Goal: Task Accomplishment & Management: Complete application form

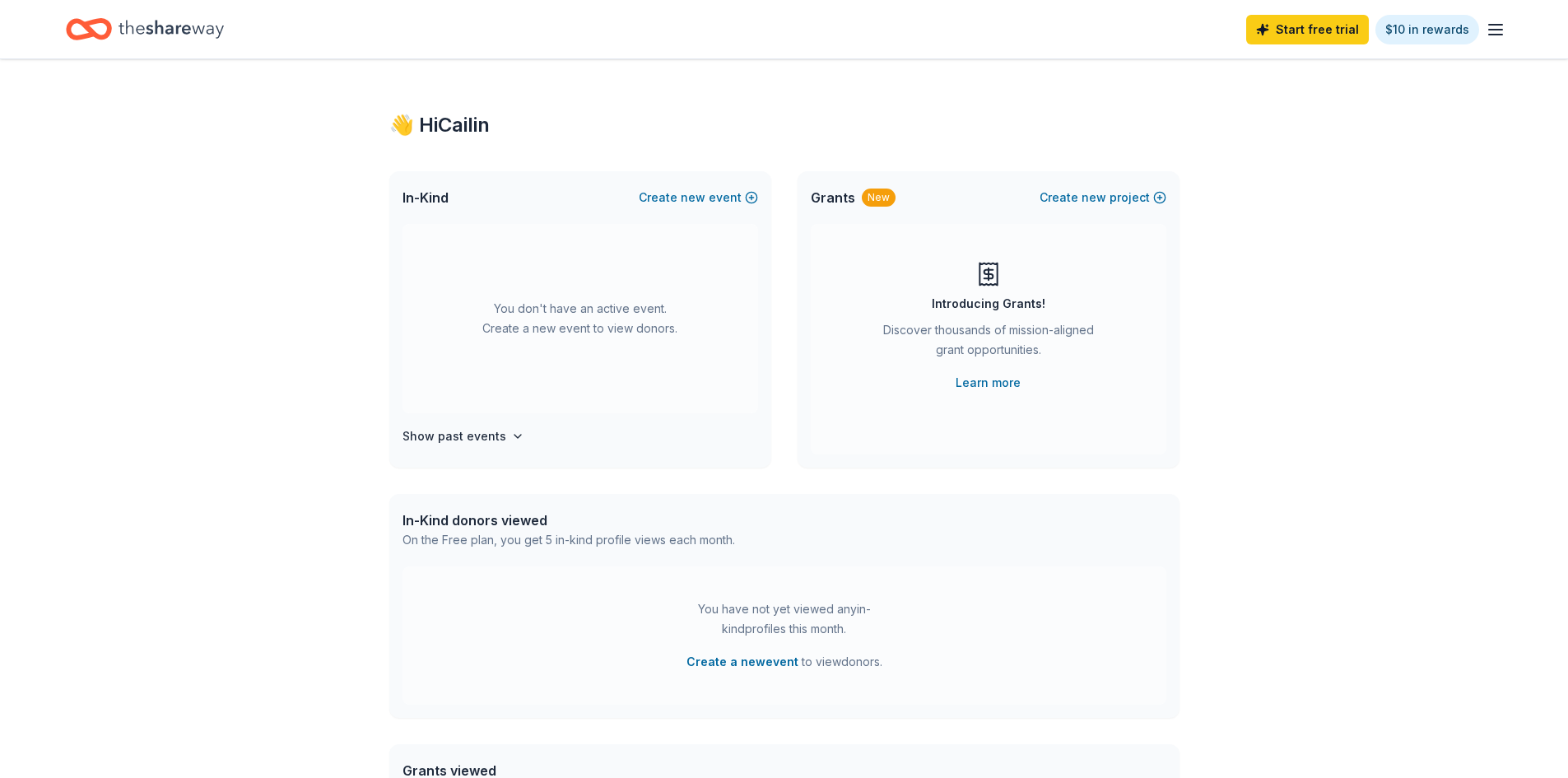
click at [181, 392] on div "👋 Hi Cailin In-Kind Create new event You don't have an active event. Create a n…" at bounding box center [784, 540] width 1568 height 962
click at [731, 194] on button "Create new event" at bounding box center [698, 197] width 119 height 20
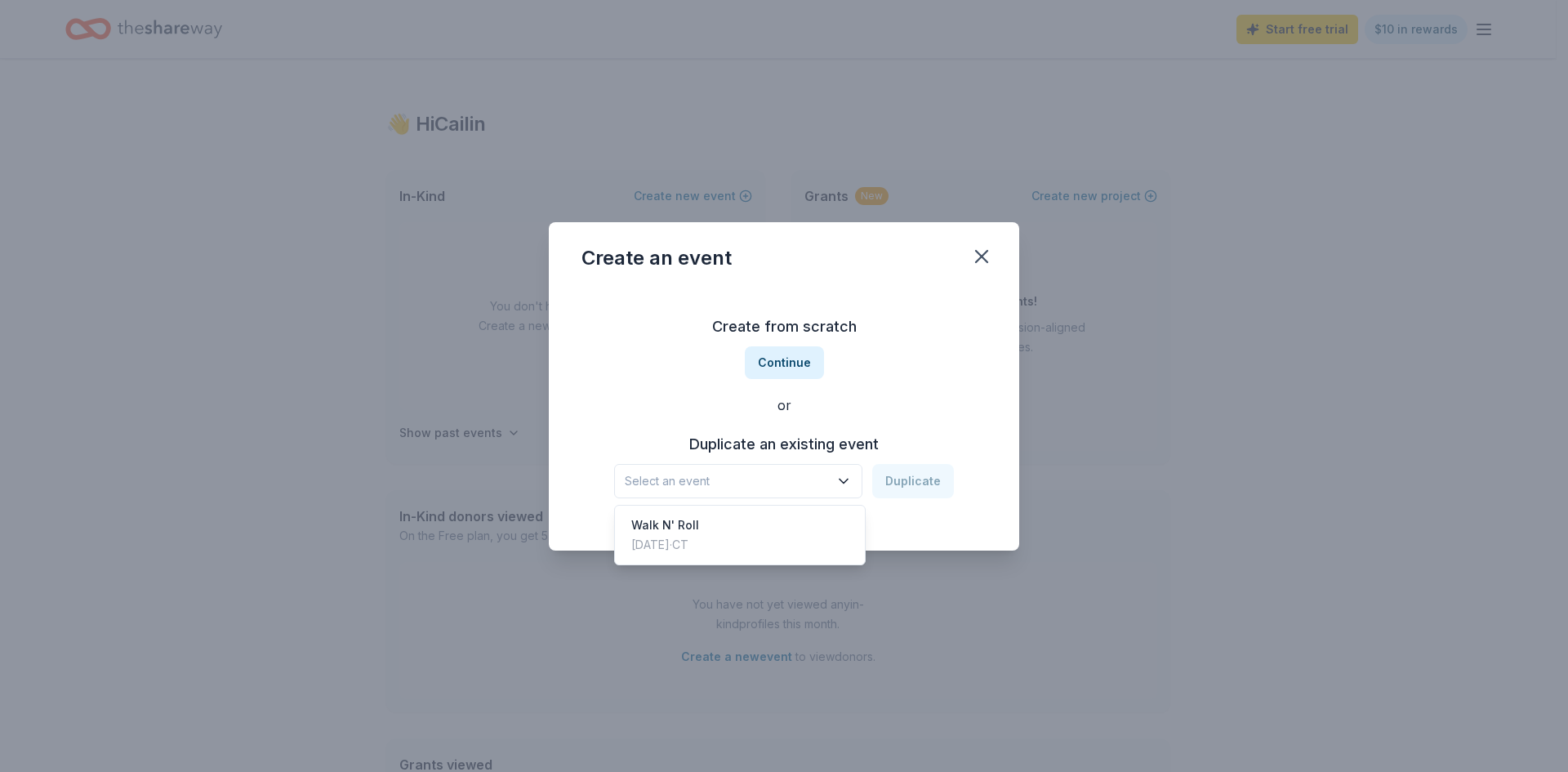
click at [796, 465] on button "Select an event" at bounding box center [738, 480] width 248 height 34
click at [784, 336] on div "Create from scratch Continue or Duplicate an existing event Select an event Dup…" at bounding box center [784, 406] width 405 height 237
click at [787, 362] on button "Continue" at bounding box center [784, 363] width 79 height 33
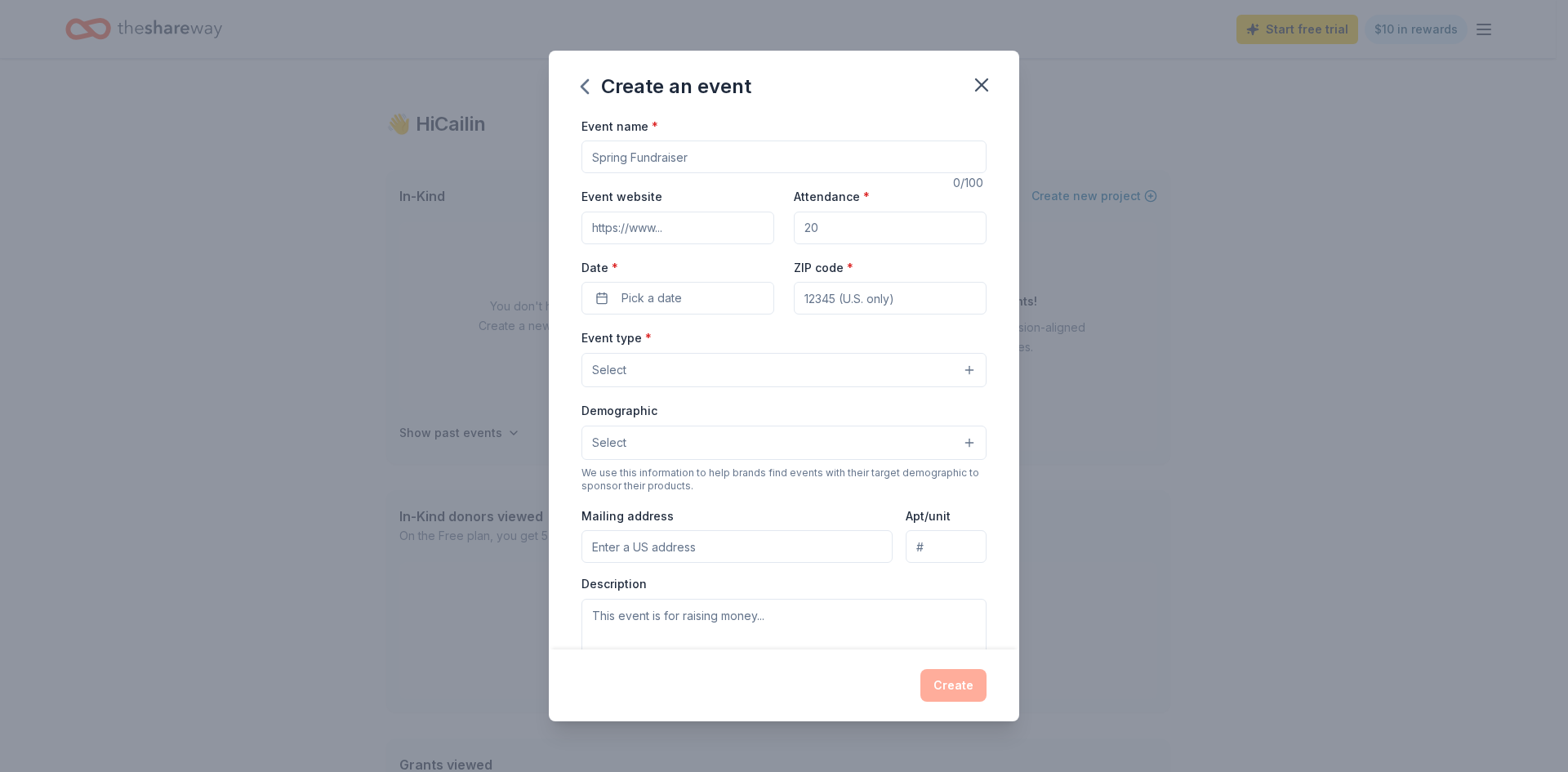
click at [710, 155] on input "Event name *" at bounding box center [784, 157] width 405 height 33
type input "Harc's 36th Annual Auction and Gala "The Road to 75""
click at [675, 220] on input "Event website" at bounding box center [677, 228] width 193 height 33
click at [684, 222] on input "Event website" at bounding box center [677, 228] width 193 height 33
paste input "https://my.onecause.com/event/organizations/sf-001C0000016exPCIAY/events/vevt:1…"
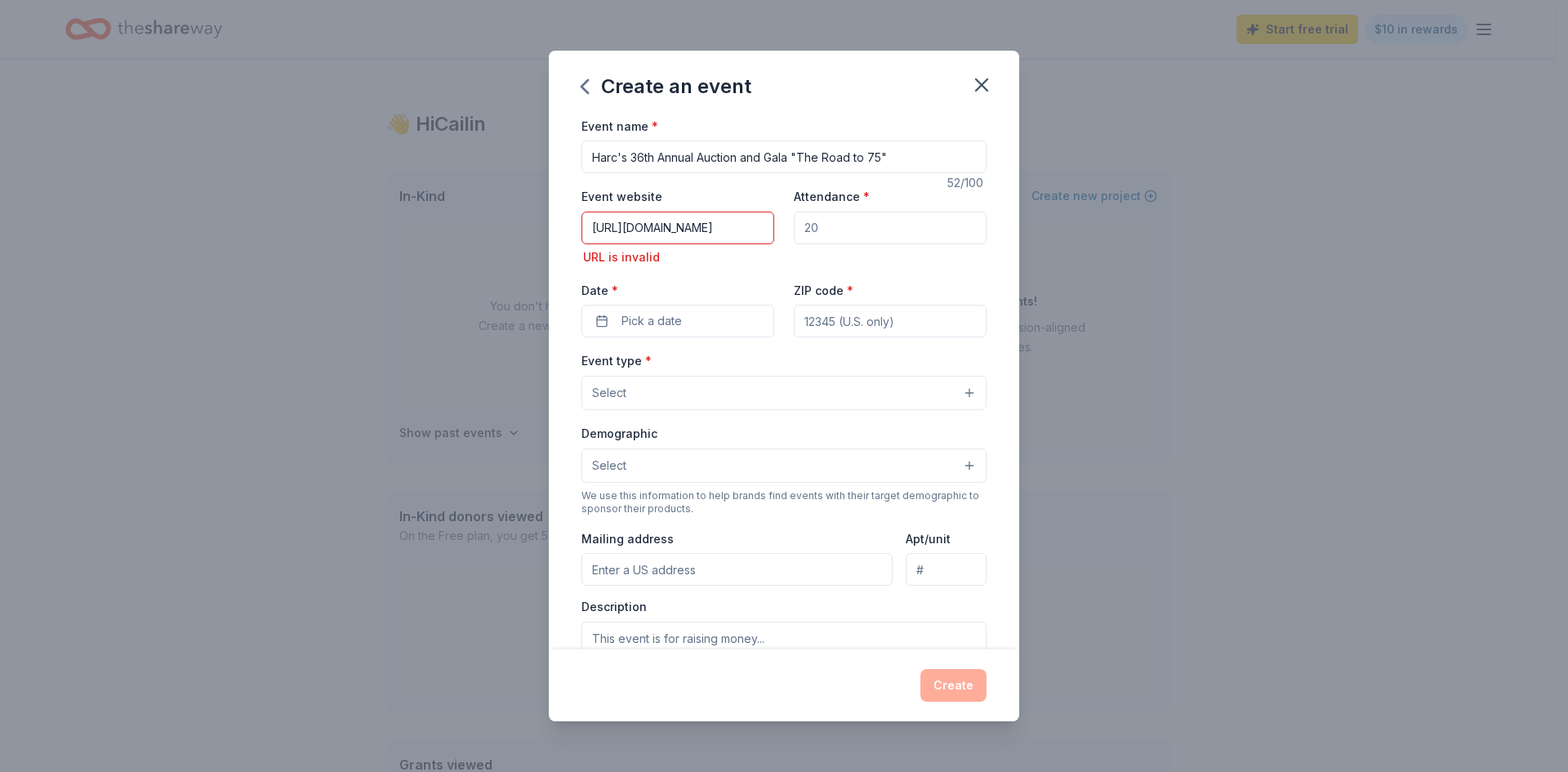
click at [817, 215] on input "Attendance *" at bounding box center [890, 228] width 193 height 33
click at [678, 237] on input "https://my.onecause.com/event/organizations/sf-001C0000016exPCIAY/events/vevt:1…" at bounding box center [677, 228] width 193 height 33
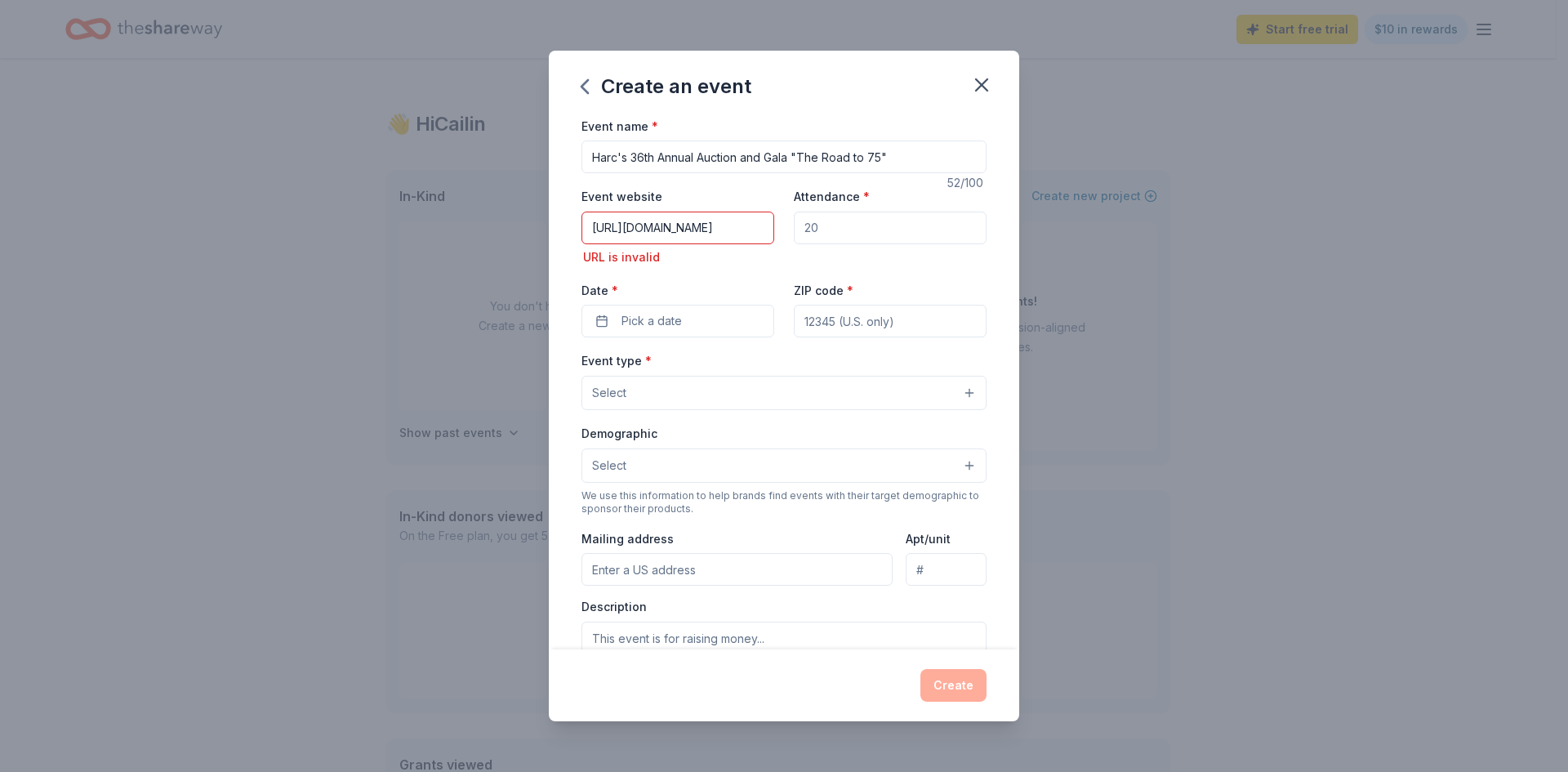
click at [699, 231] on input "https://my.onecause.com/event/organizations/sf-001C0000016exPCIAY/events/vevt:1…" at bounding box center [677, 228] width 193 height 33
click at [654, 218] on input "https://my.onecause.com/event/organizations/sf-001C0000016exPCIAY/events/vevt:1…" at bounding box center [677, 228] width 193 height 33
click at [654, 217] on input "https://my.onecause.com/event/organizations/sf-001C0000016exPCIAY/events/vevt:1…" at bounding box center [677, 228] width 193 height 33
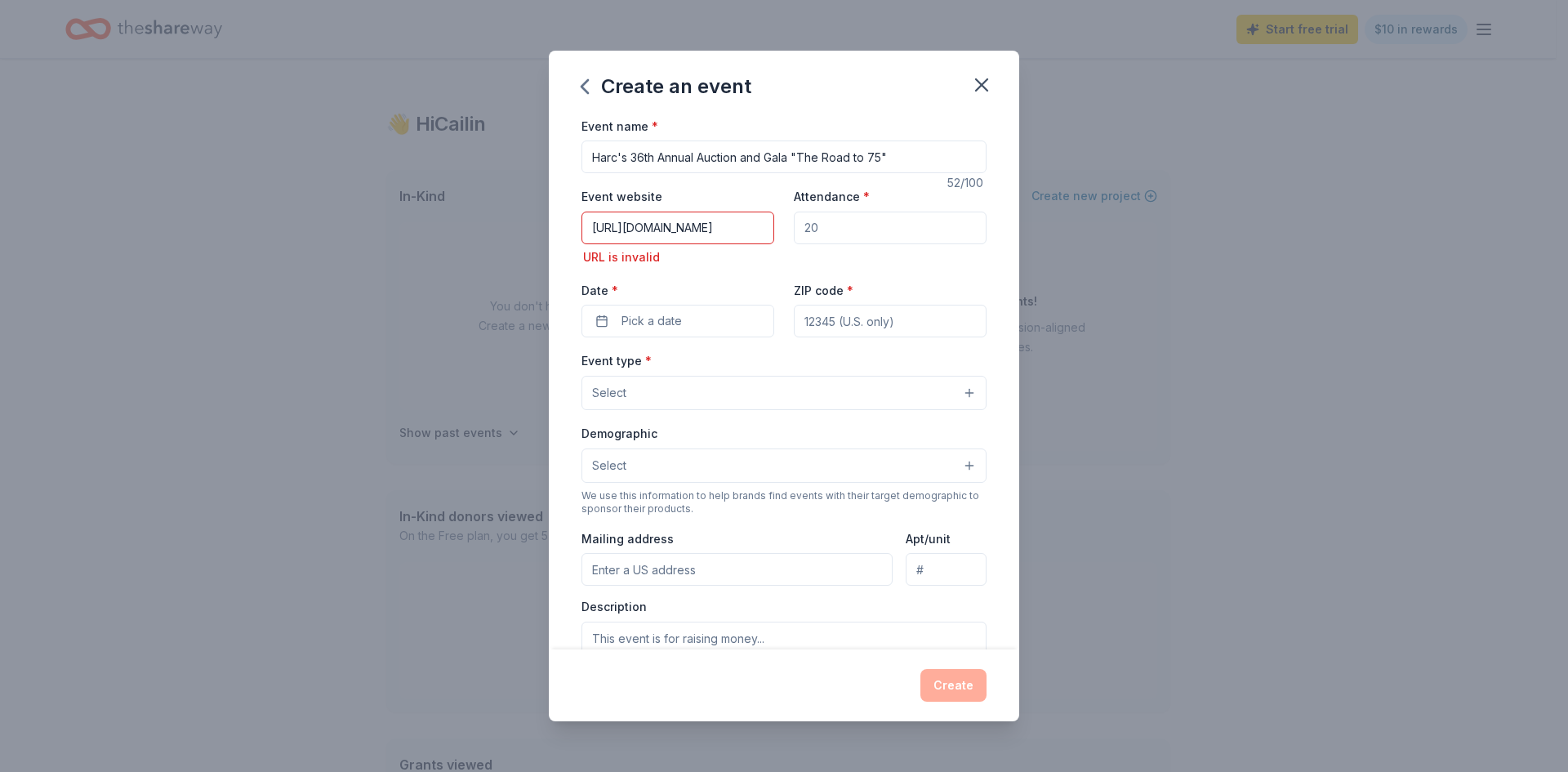
click at [695, 258] on div "URL is invalid" at bounding box center [677, 258] width 193 height 19
click at [689, 229] on input "https://my.onecause.com/event/organizations/sf-001C0000016exPCIAY/events/vevt:1…" at bounding box center [677, 228] width 193 height 33
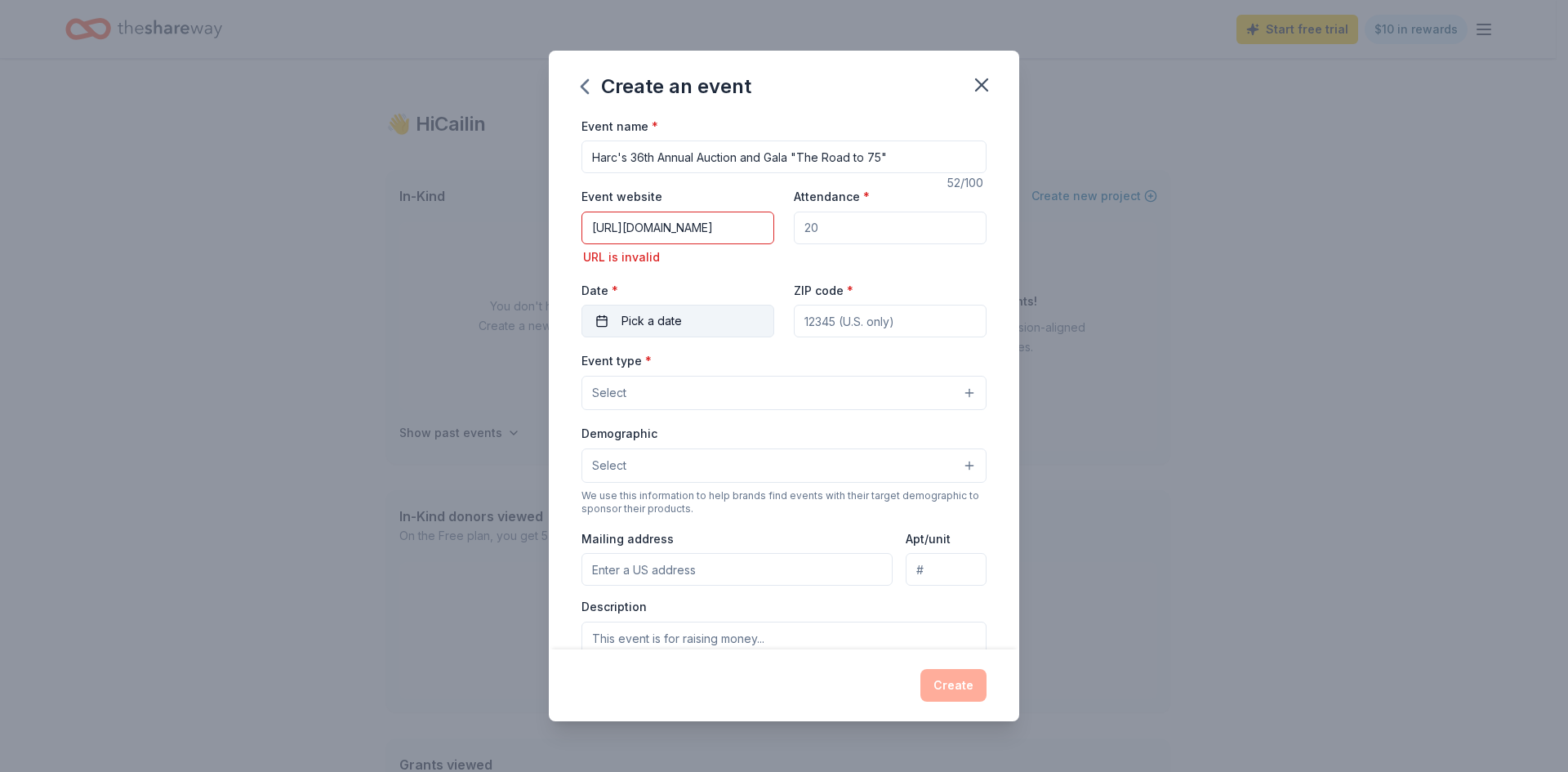
click at [623, 315] on span "Pick a date" at bounding box center [652, 321] width 60 height 19
click at [675, 222] on input "https://my.onecause.com/event/organizations/sf-001C0000016exPCIAY/events/vevt:1…" at bounding box center [677, 228] width 193 height 33
paste input "www.harc-ct.org/news-events/events"
click at [687, 232] on input "https://www.harc-ct.org/news-events/events" at bounding box center [677, 228] width 193 height 33
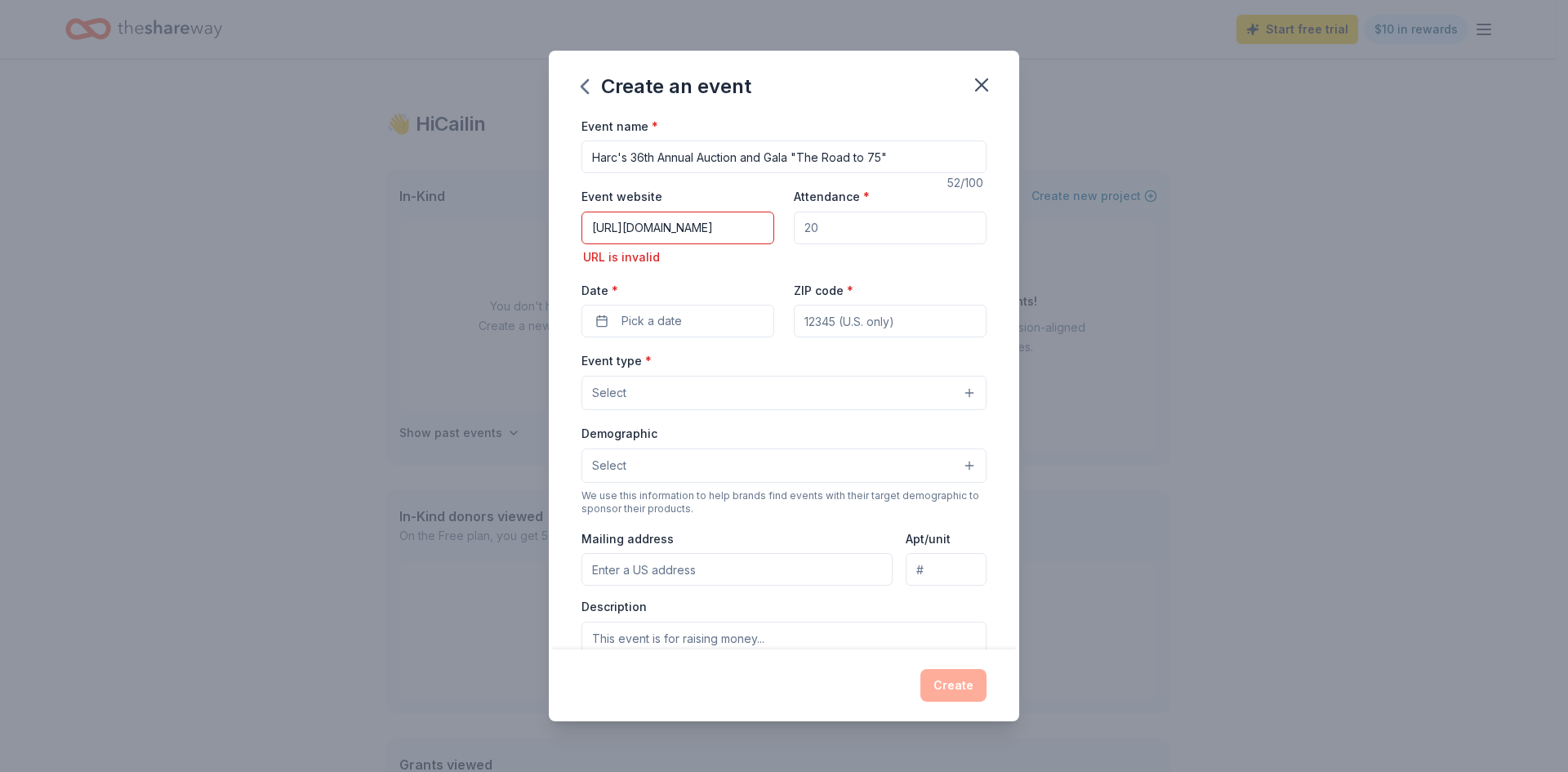
click at [687, 232] on input "https://www.harc-ct.org/news-events/events" at bounding box center [677, 228] width 193 height 33
paste input
type input "https://www.harc-ct.org/news-events/events"
click at [731, 182] on div "Event name * Harc's 36th Annual Auction and Gala "The Road to 75" 52 /100 Event…" at bounding box center [784, 505] width 405 height 778
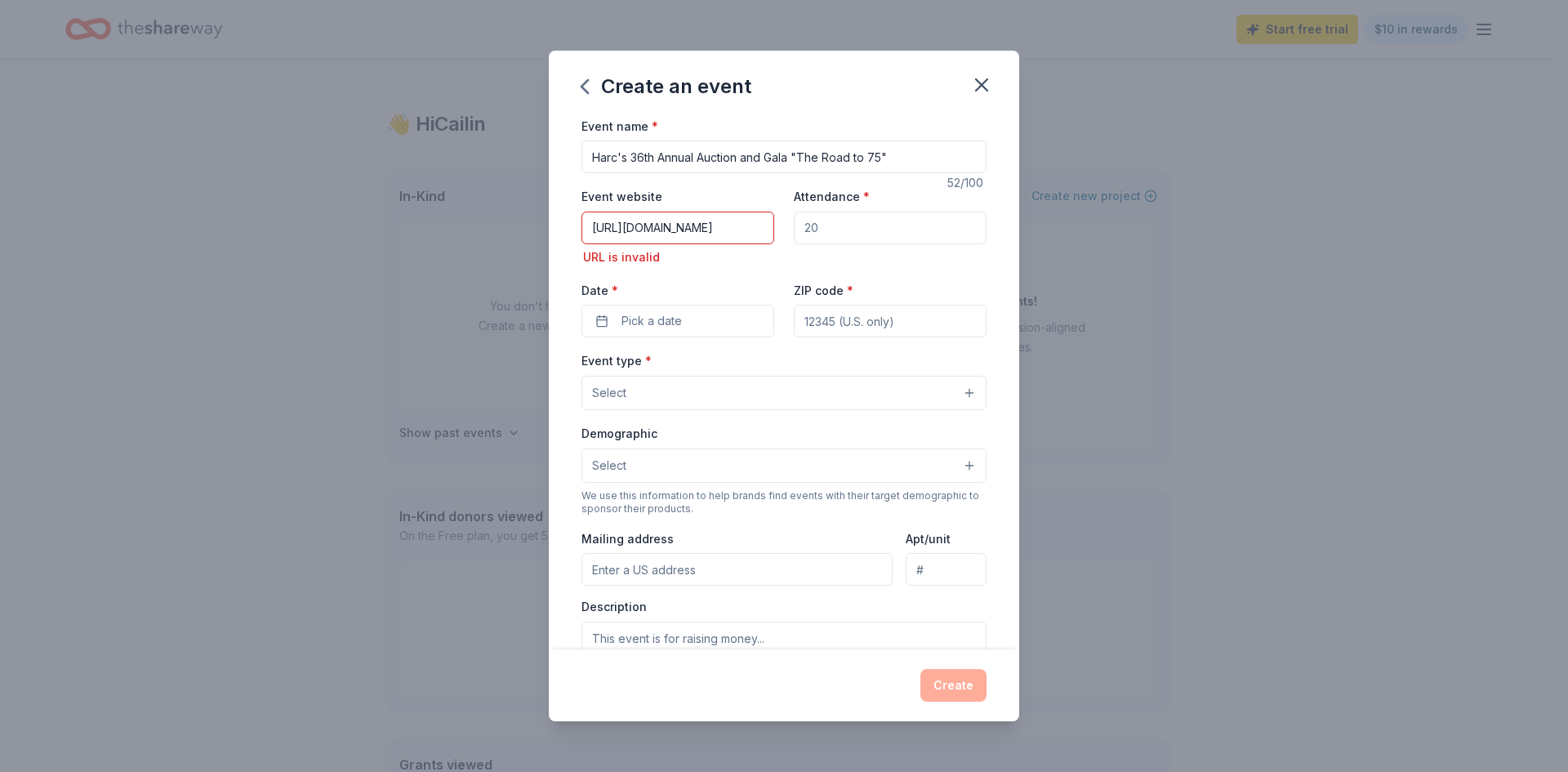
scroll to position [0, 0]
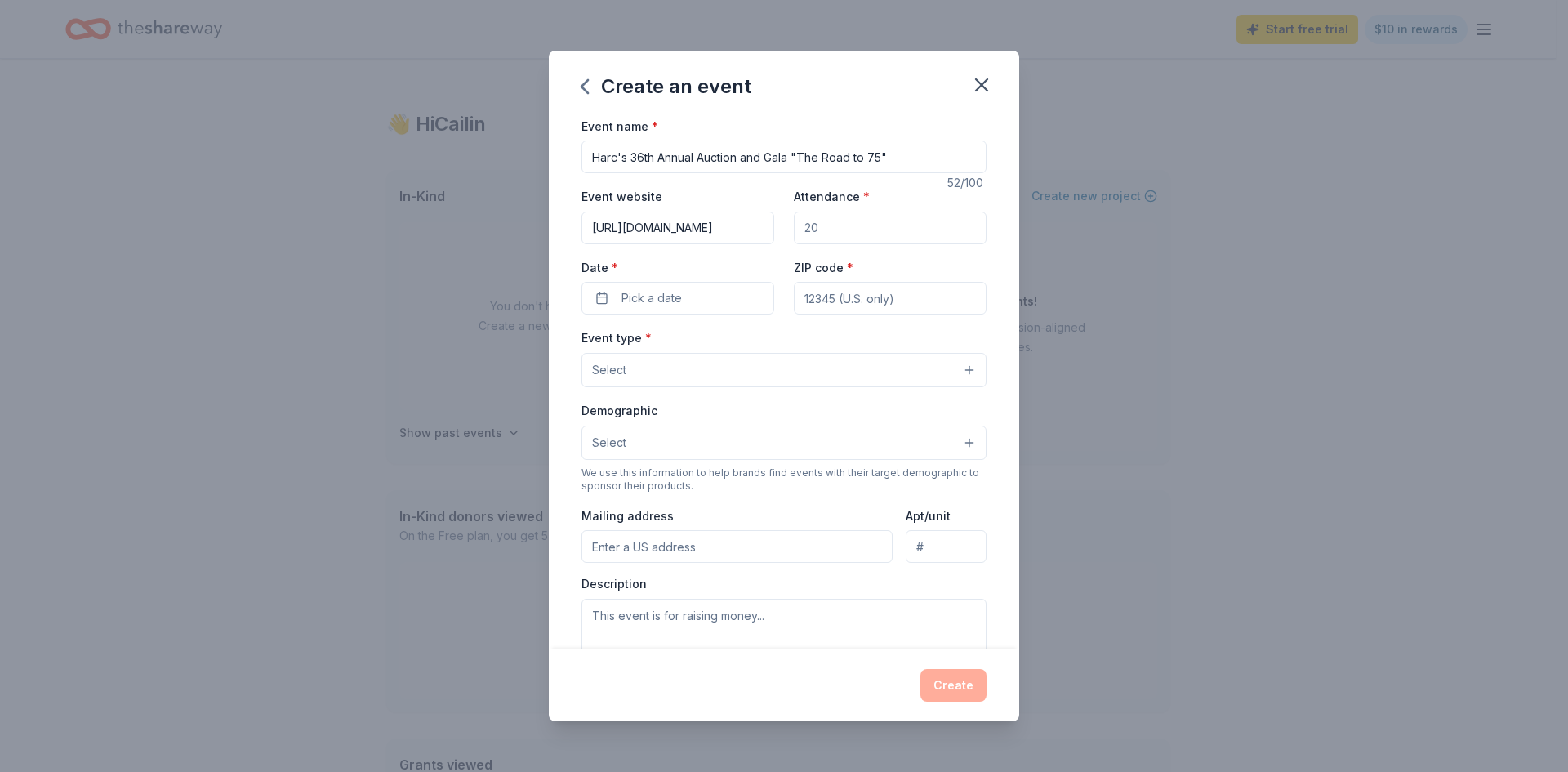
click at [833, 234] on input "Attendance *" at bounding box center [890, 228] width 193 height 33
type input "150"
click at [687, 295] on button "Pick a date" at bounding box center [677, 298] width 193 height 33
click at [763, 340] on button "Go to next month" at bounding box center [763, 342] width 23 height 23
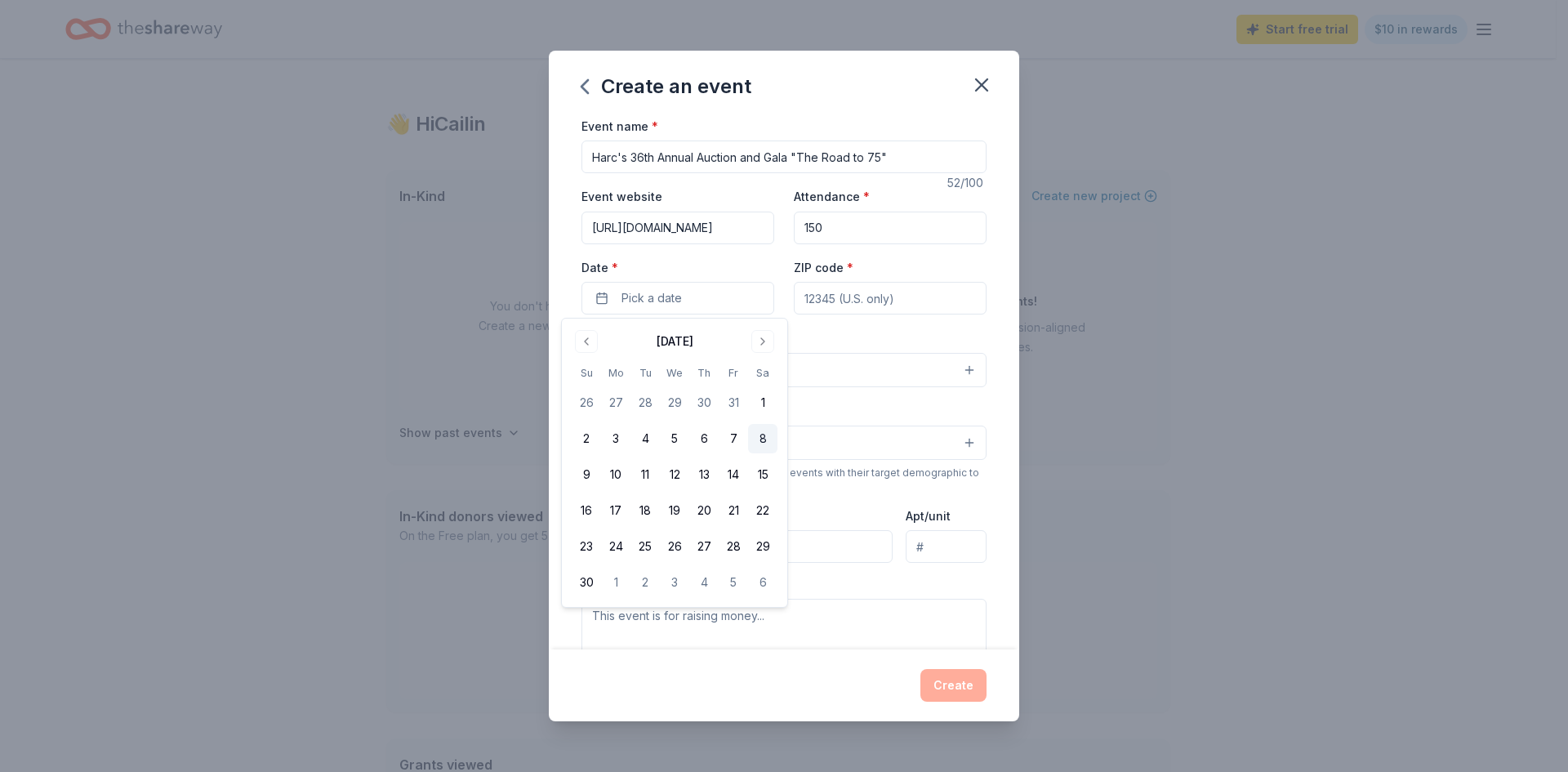
click at [760, 441] on button "8" at bounding box center [762, 439] width 29 height 29
click at [842, 297] on input "ZIP code *" at bounding box center [890, 298] width 193 height 33
type input "06105"
click at [704, 359] on button "Select" at bounding box center [784, 369] width 405 height 34
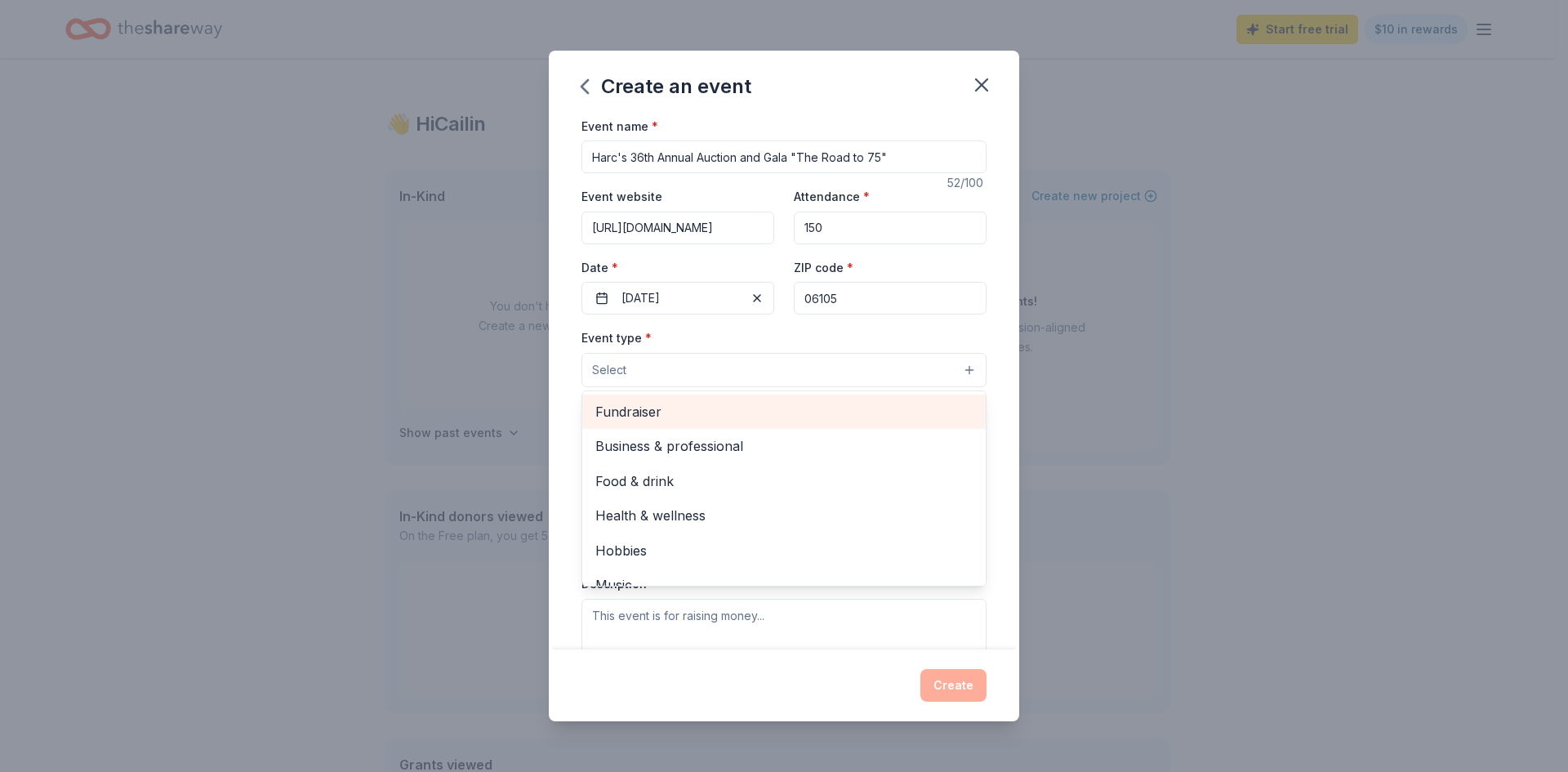
click at [654, 416] on span "Fundraiser" at bounding box center [784, 412] width 378 height 21
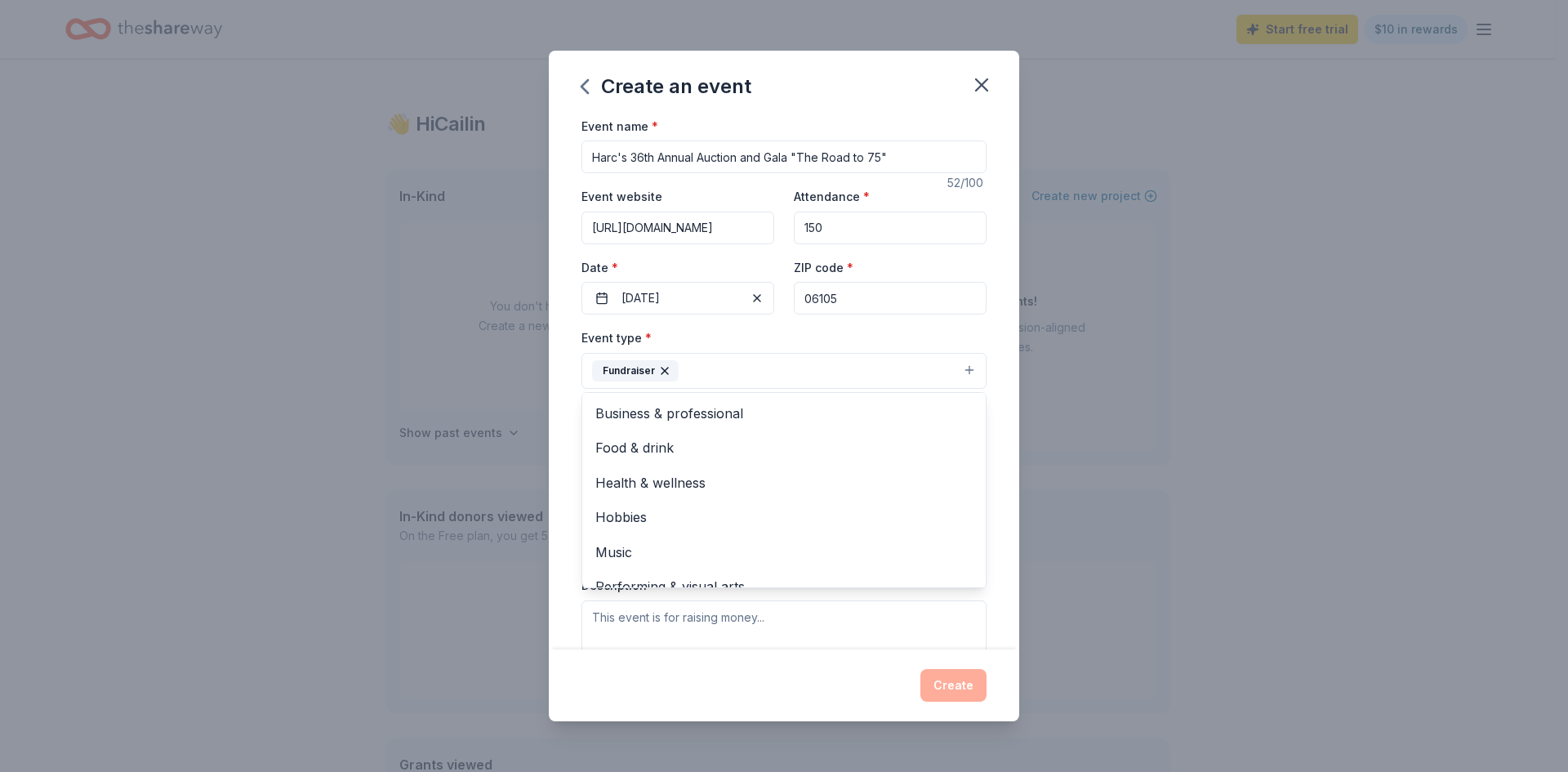
click at [737, 335] on div "Event type * Fundraiser Business & professional Food & drink Health & wellness …" at bounding box center [784, 357] width 405 height 61
click at [710, 438] on button "Select" at bounding box center [784, 444] width 405 height 34
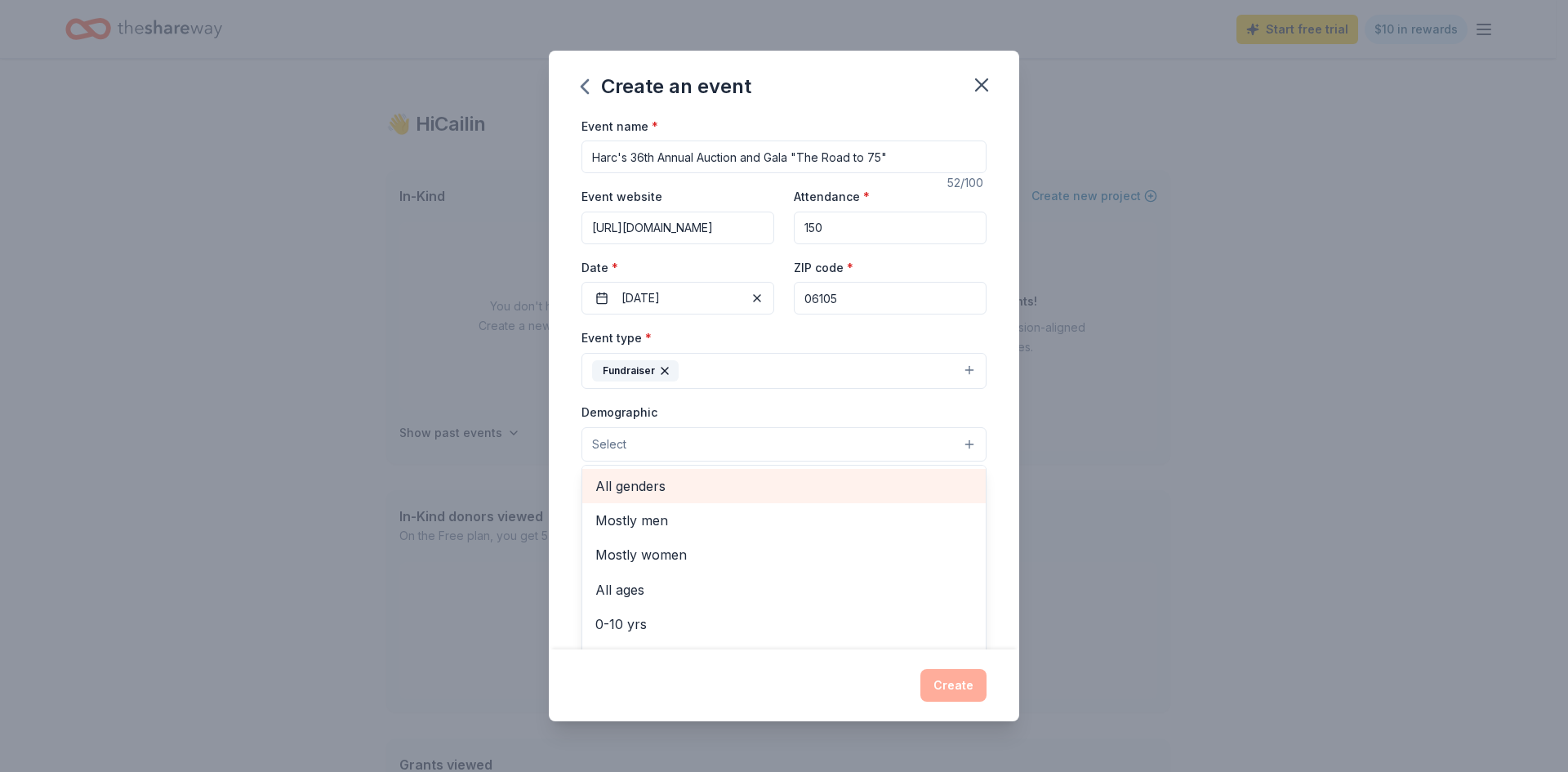
click at [639, 484] on span "All genders" at bounding box center [784, 486] width 378 height 21
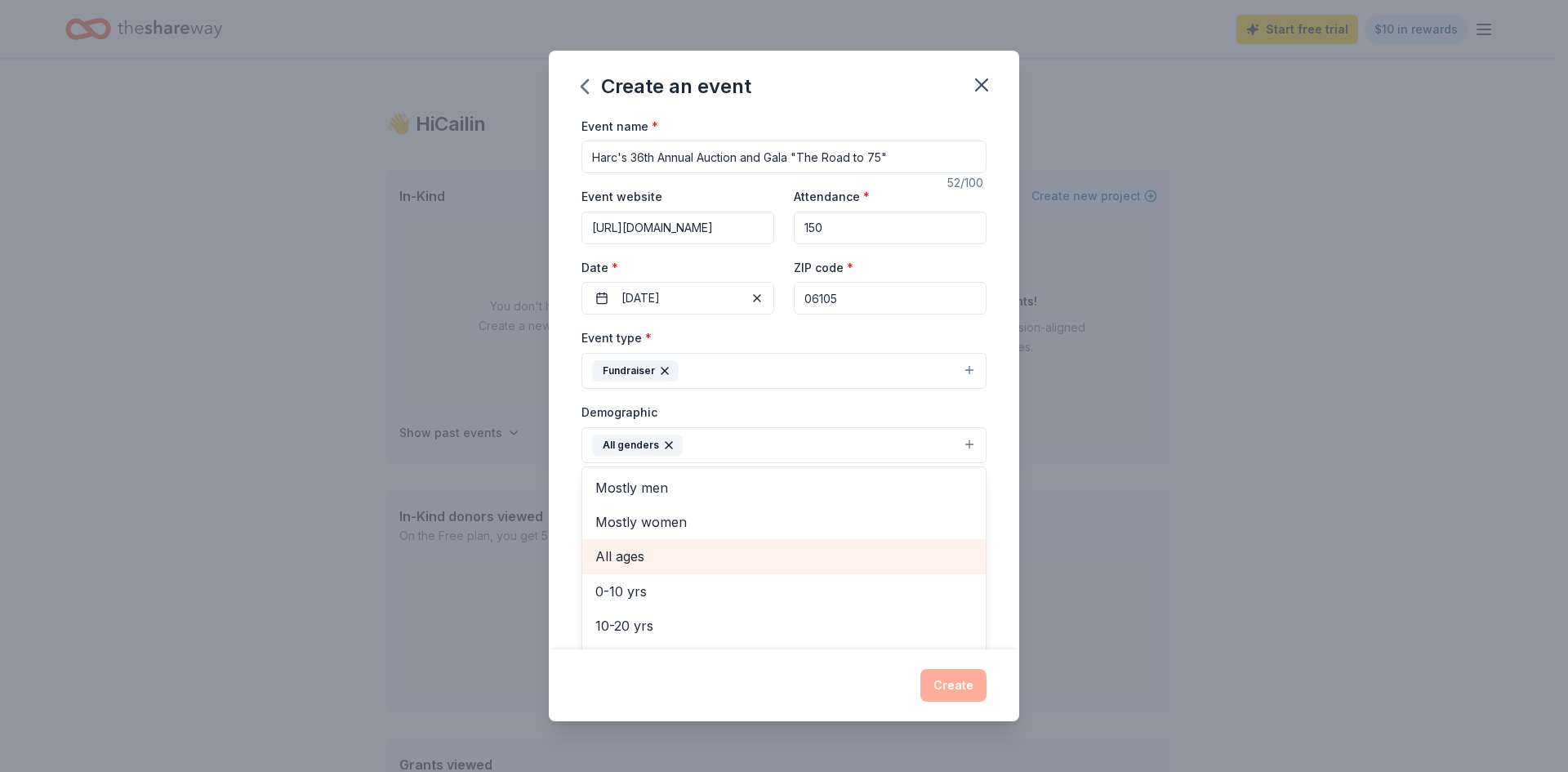
click at [638, 562] on span "All ages" at bounding box center [784, 556] width 378 height 21
click at [1006, 472] on div "Event name * Harc's 36th Annual Auction and Gala "The Road to 75" 52 /100 Event…" at bounding box center [784, 383] width 471 height 534
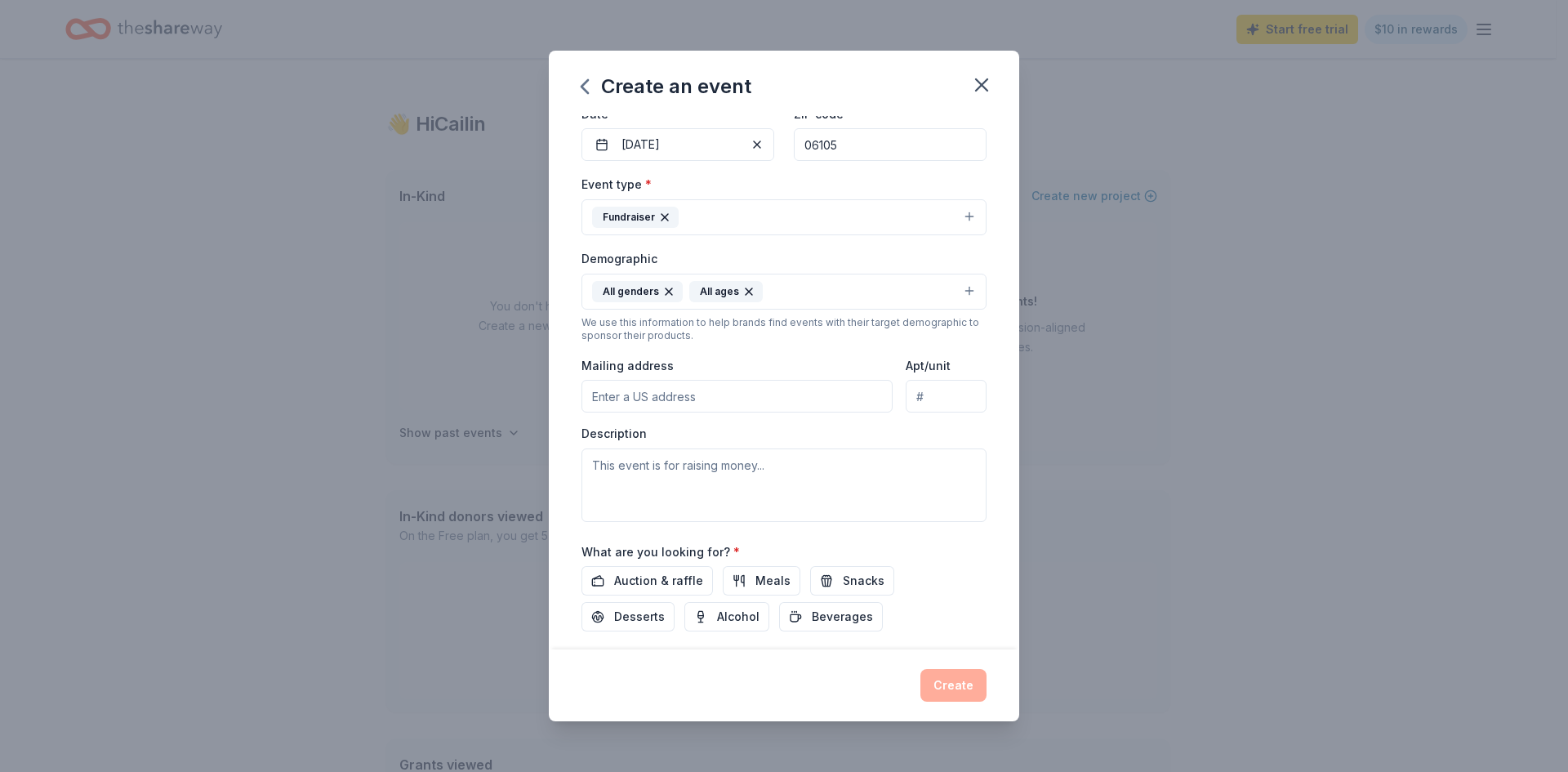
scroll to position [164, 0]
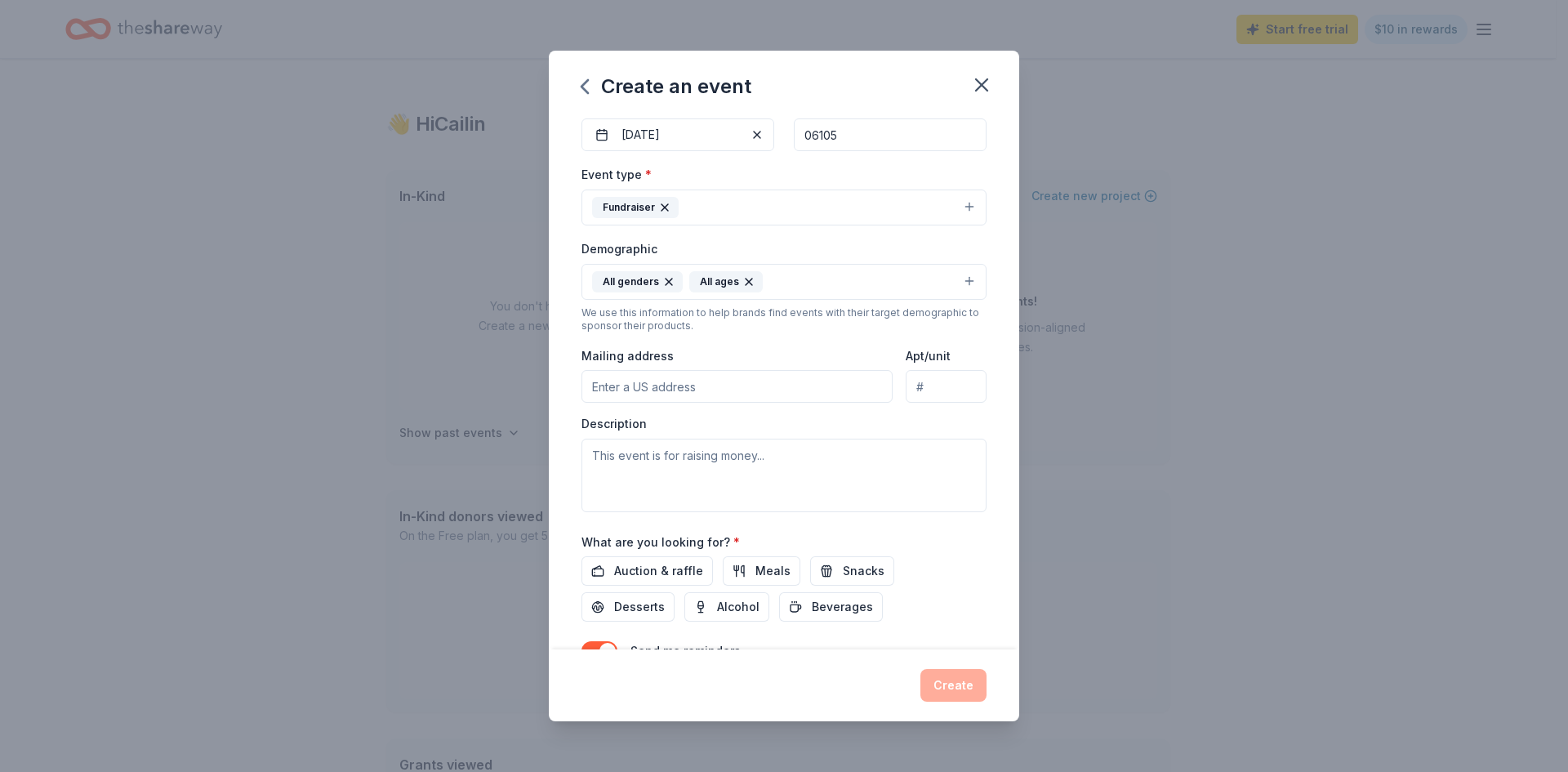
click at [697, 384] on input "Mailing address" at bounding box center [736, 386] width 311 height 33
click at [922, 380] on input "Apt/unit" at bounding box center [945, 386] width 80 height 33
click at [665, 430] on div "Description" at bounding box center [784, 464] width 405 height 97
click at [706, 383] on input "900 Asylum Ave" at bounding box center [736, 386] width 311 height 33
click at [713, 386] on input "900 Asylum Ave" at bounding box center [736, 386] width 311 height 33
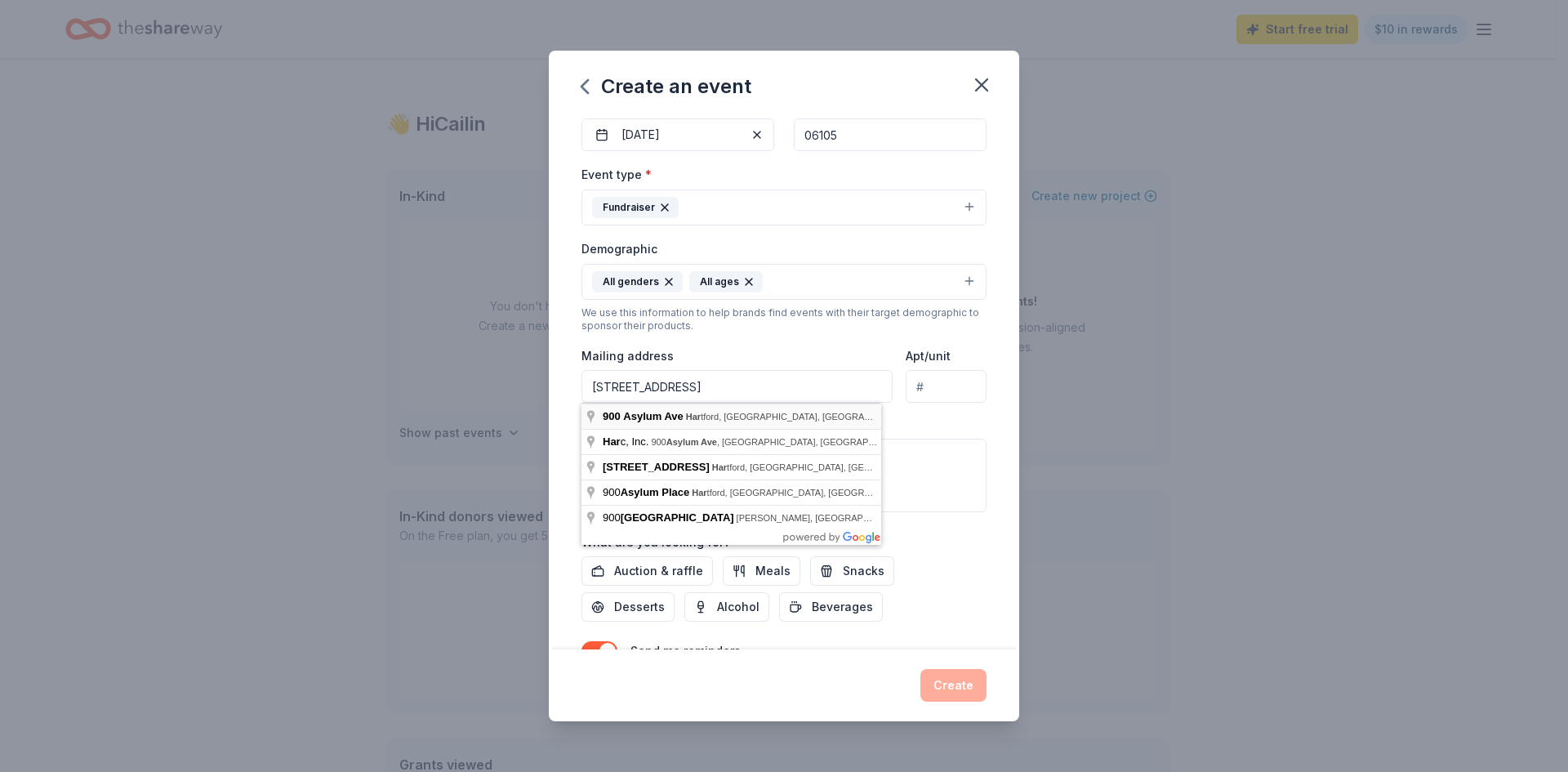
type input "900 Asylum Avenue, Hartford, CT, 06105"
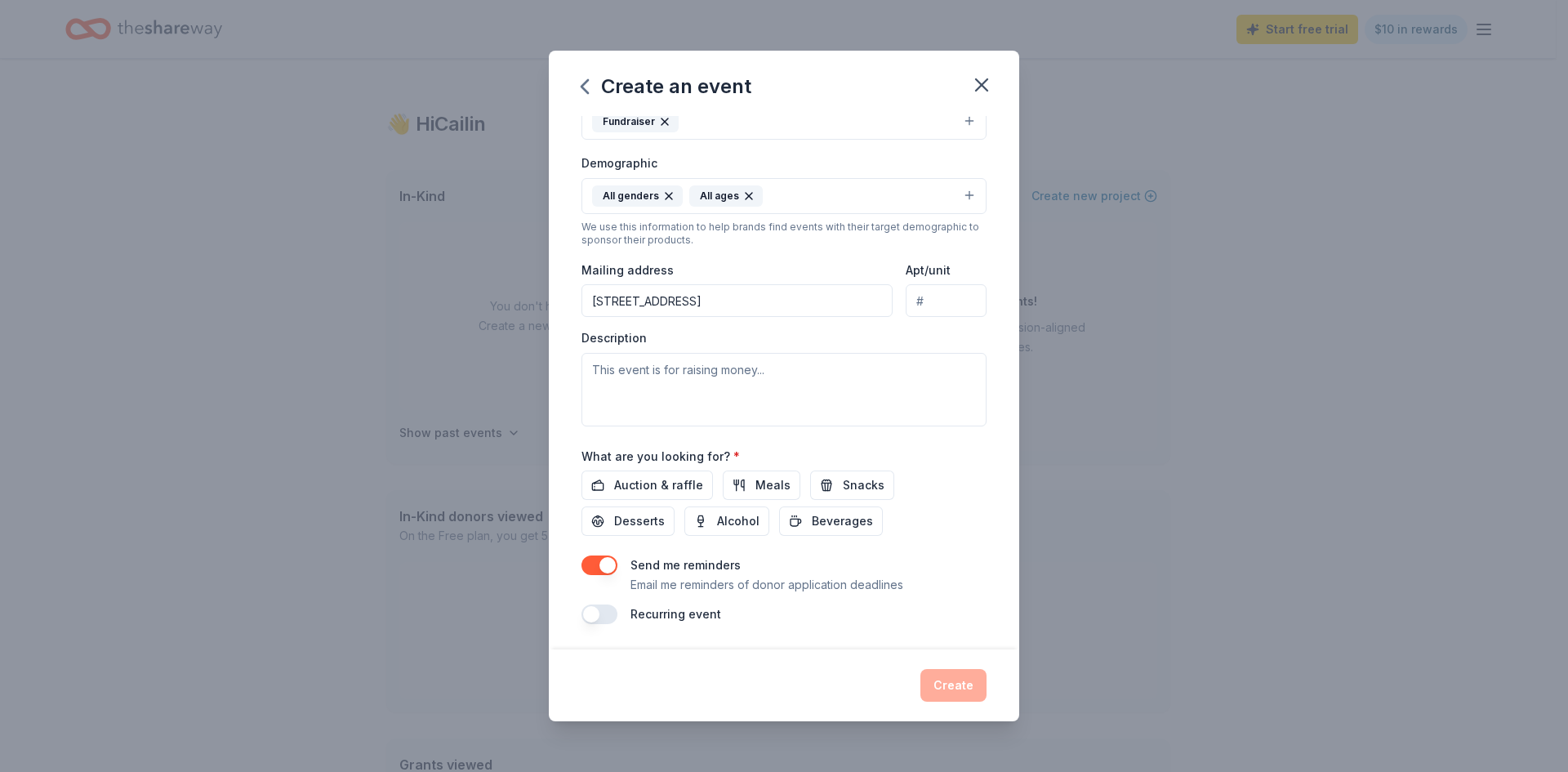
scroll to position [250, 0]
click at [717, 374] on textarea at bounding box center [784, 388] width 405 height 74
paste textarea "Join us for an unforgettable evening of celebration and generosity at Harc’s 36…"
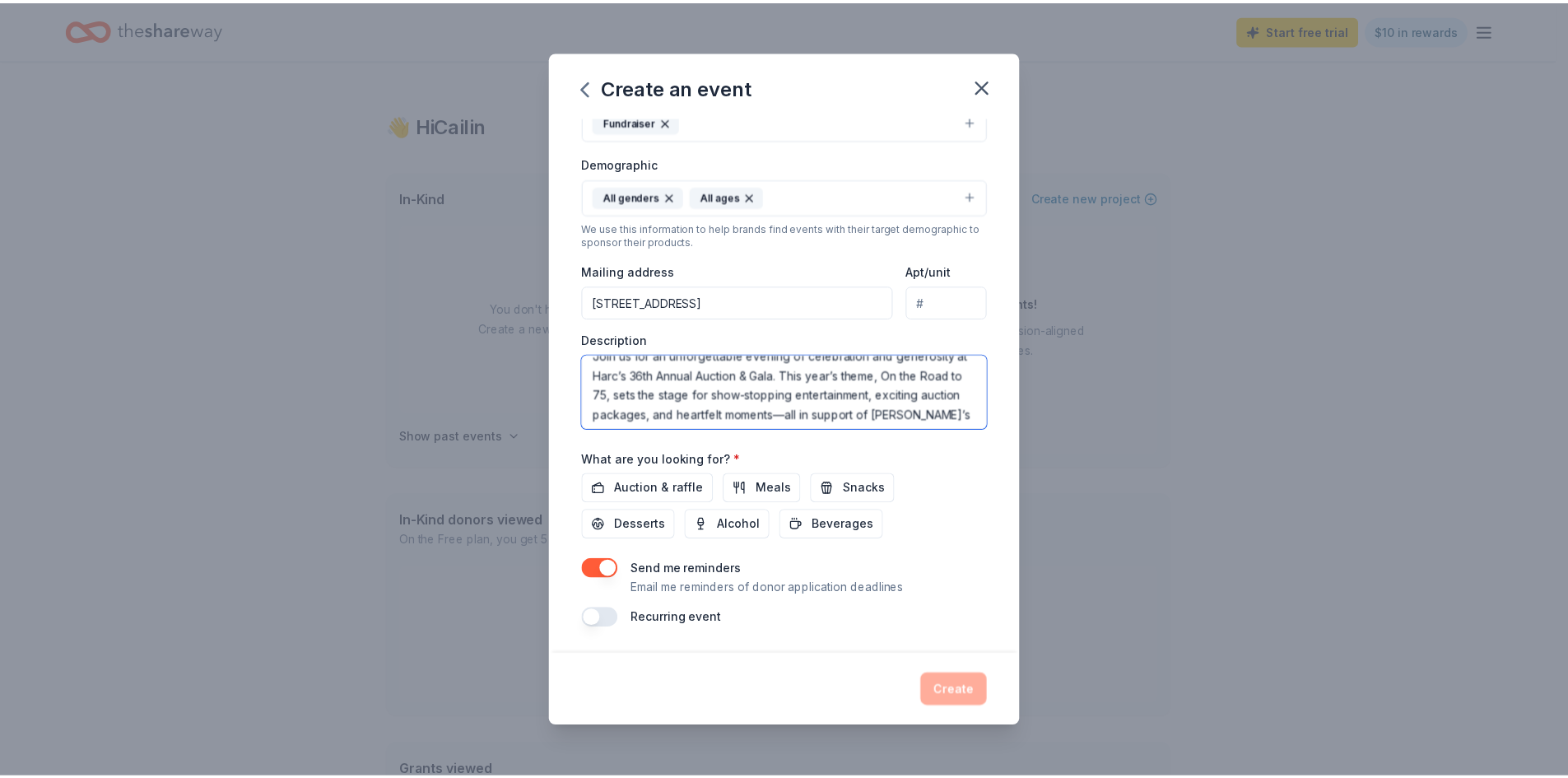
scroll to position [0, 0]
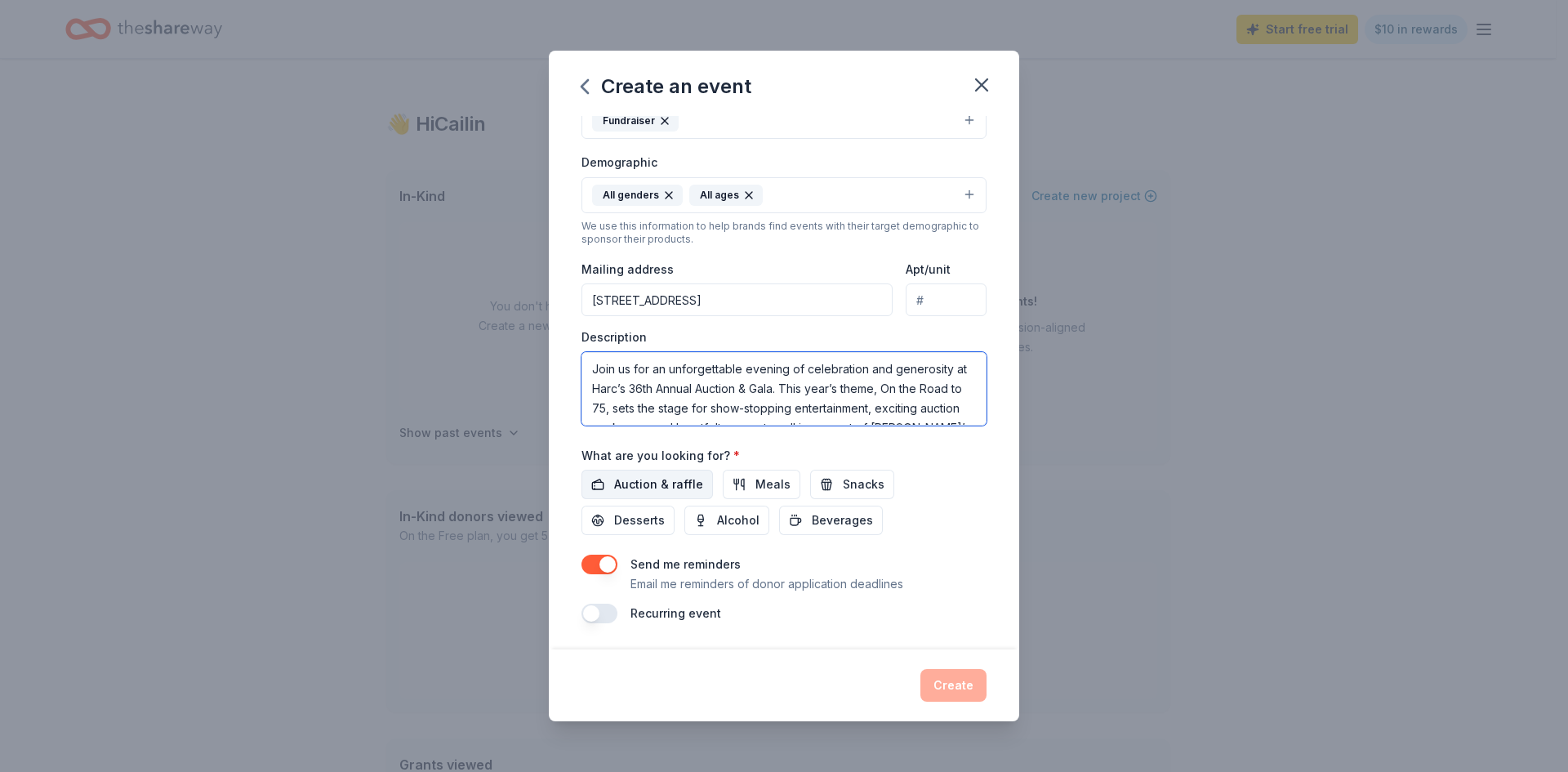
type textarea "Join us for an unforgettable evening of celebration and generosity at Harc’s 36…"
click at [659, 479] on span "Auction & raffle" at bounding box center [659, 484] width 89 height 19
click at [599, 561] on button "button" at bounding box center [599, 565] width 36 height 19
click at [965, 676] on button "Create" at bounding box center [953, 686] width 66 height 33
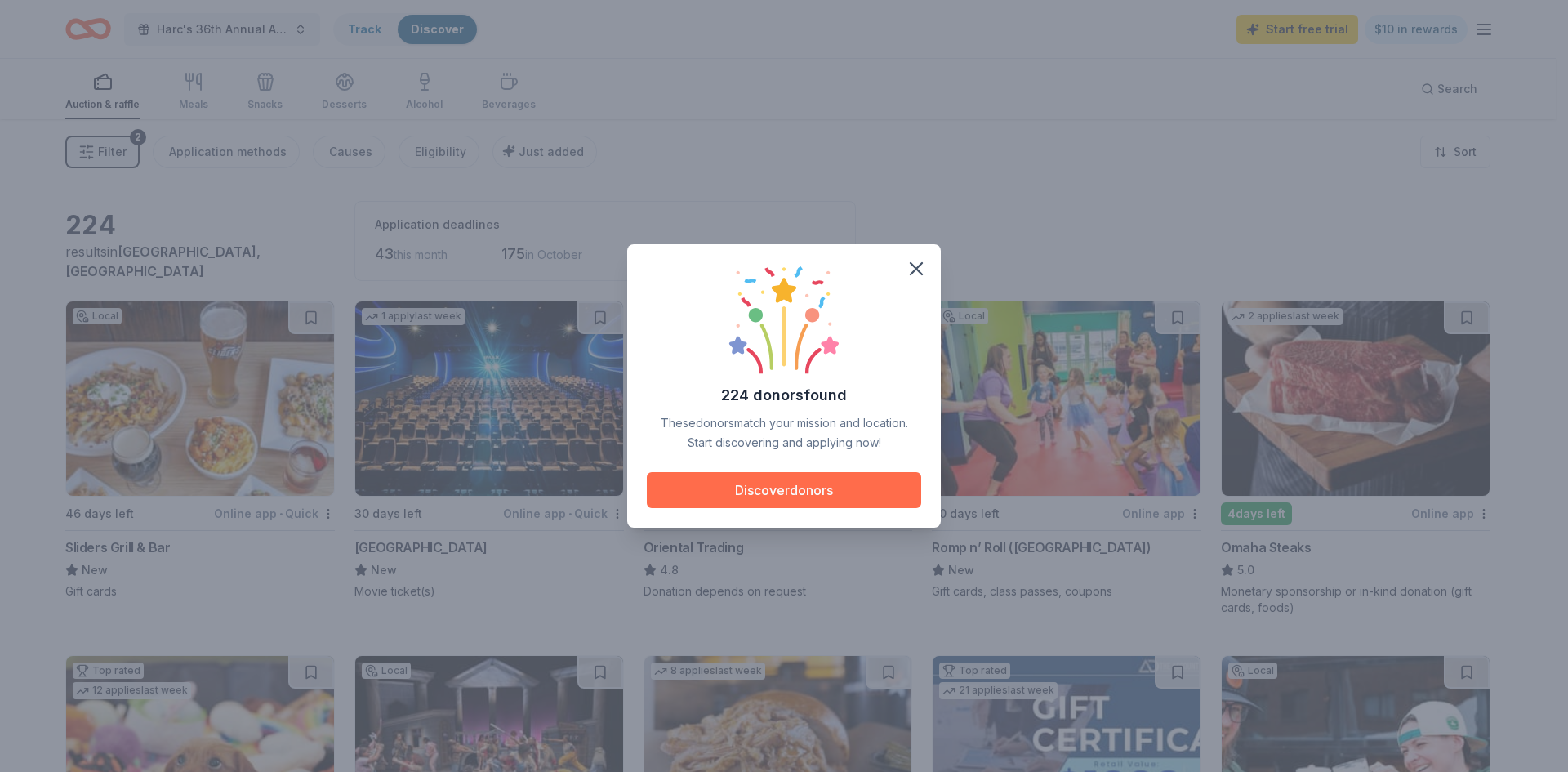
click at [822, 482] on button "Discover donors" at bounding box center [784, 489] width 274 height 36
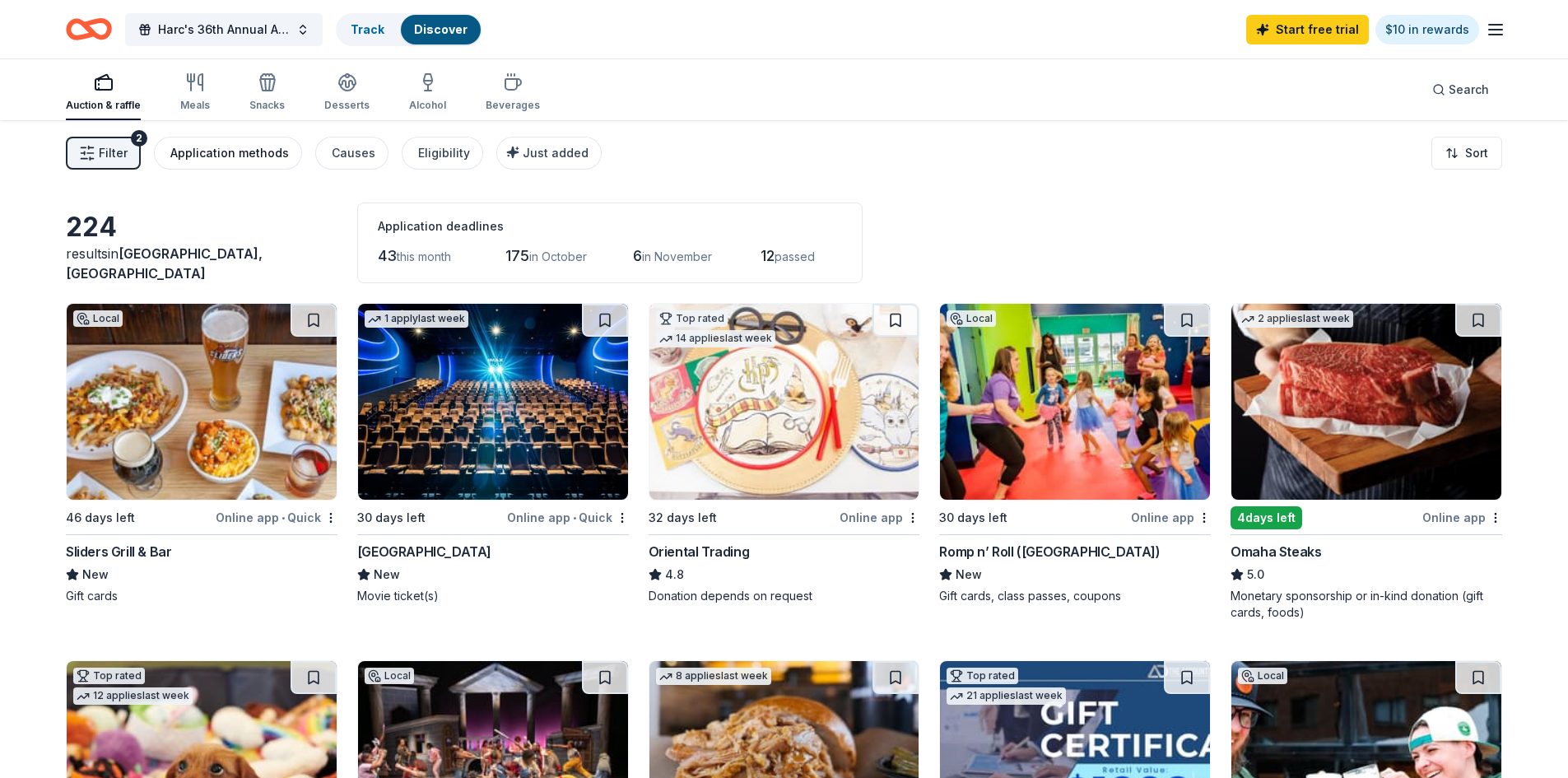
click at [236, 148] on div "Application methods" at bounding box center [229, 153] width 118 height 20
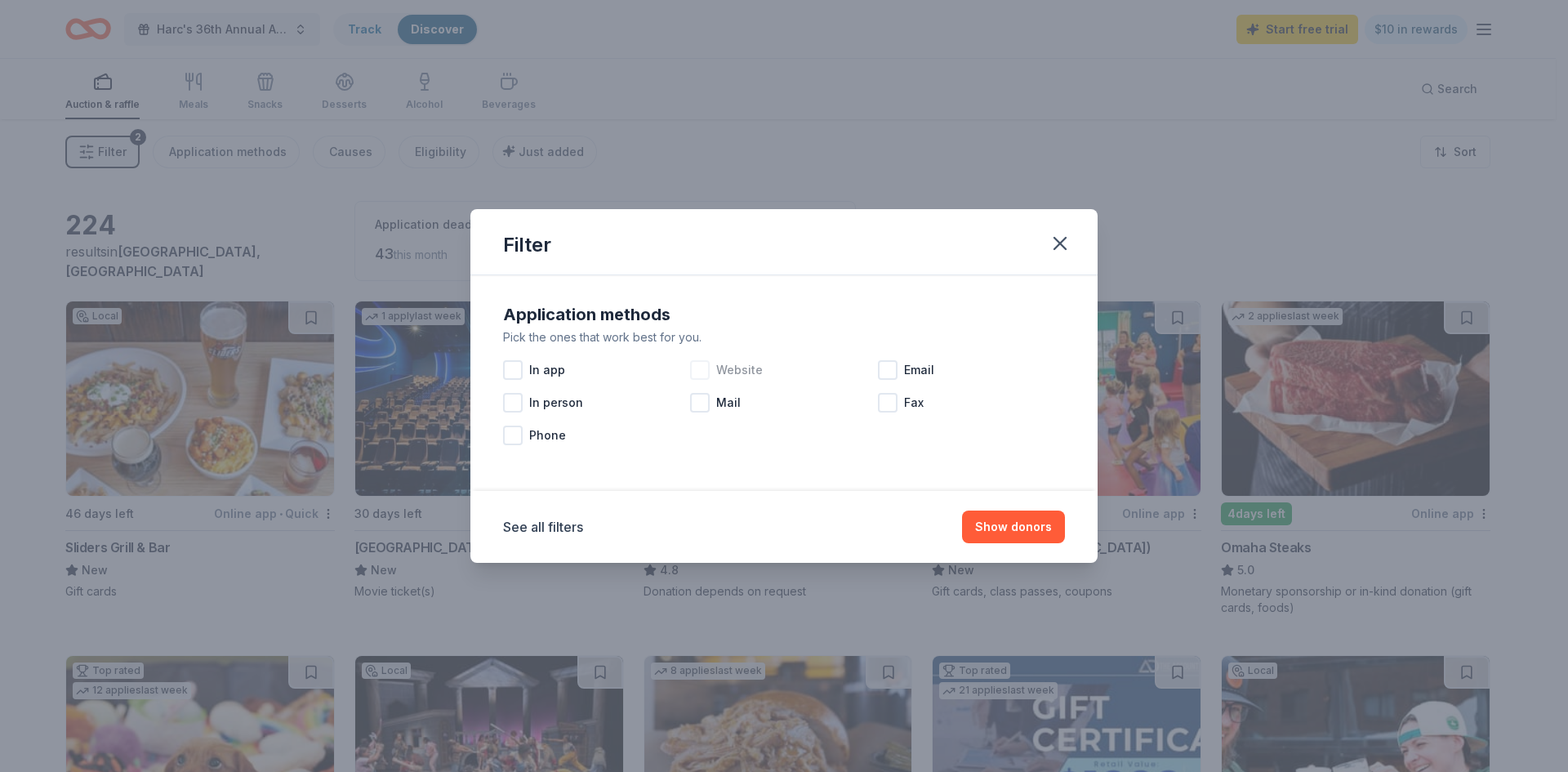
click at [699, 367] on div at bounding box center [700, 370] width 19 height 19
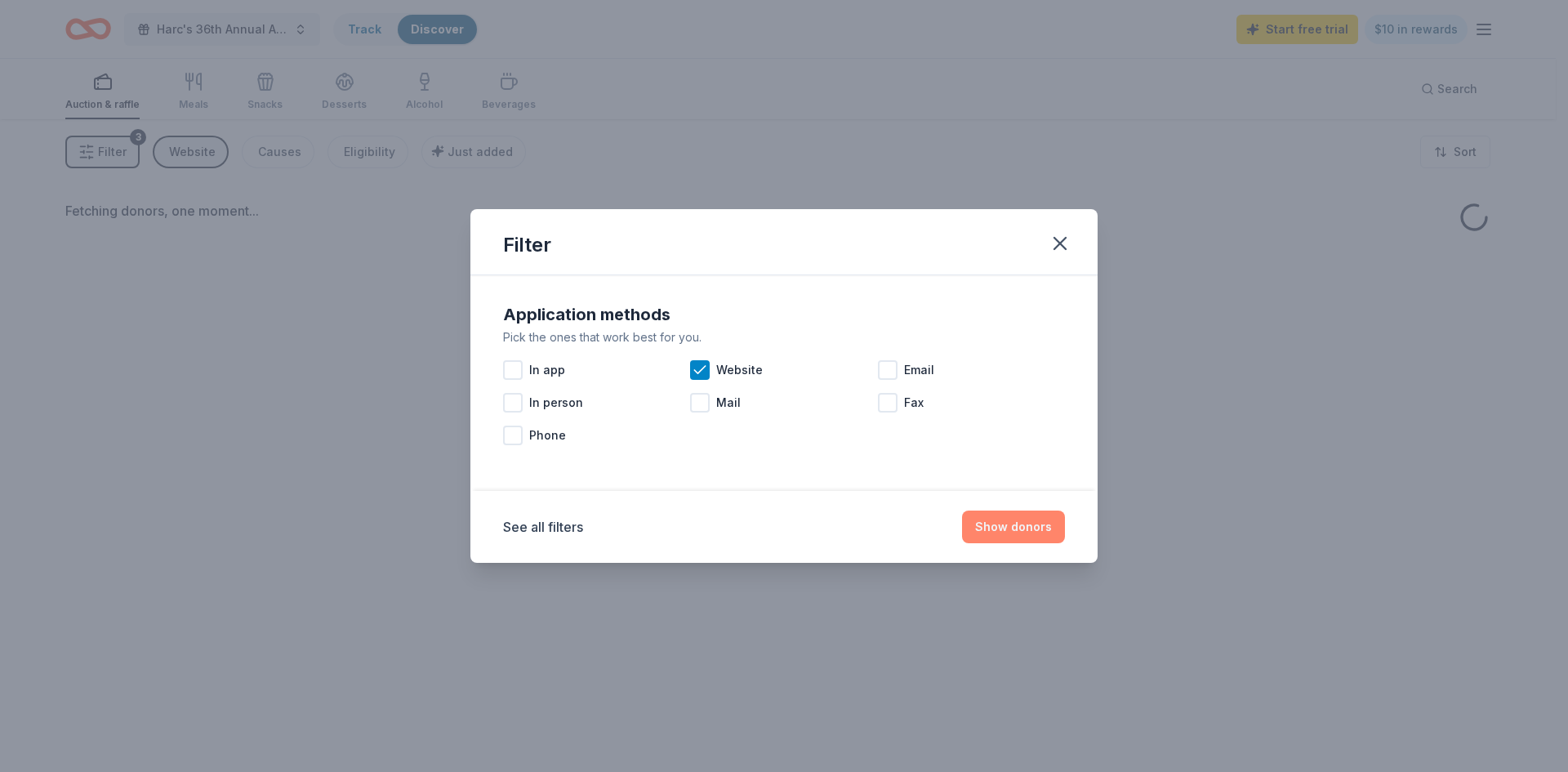
click at [1004, 529] on button "Show donors" at bounding box center [1013, 527] width 103 height 33
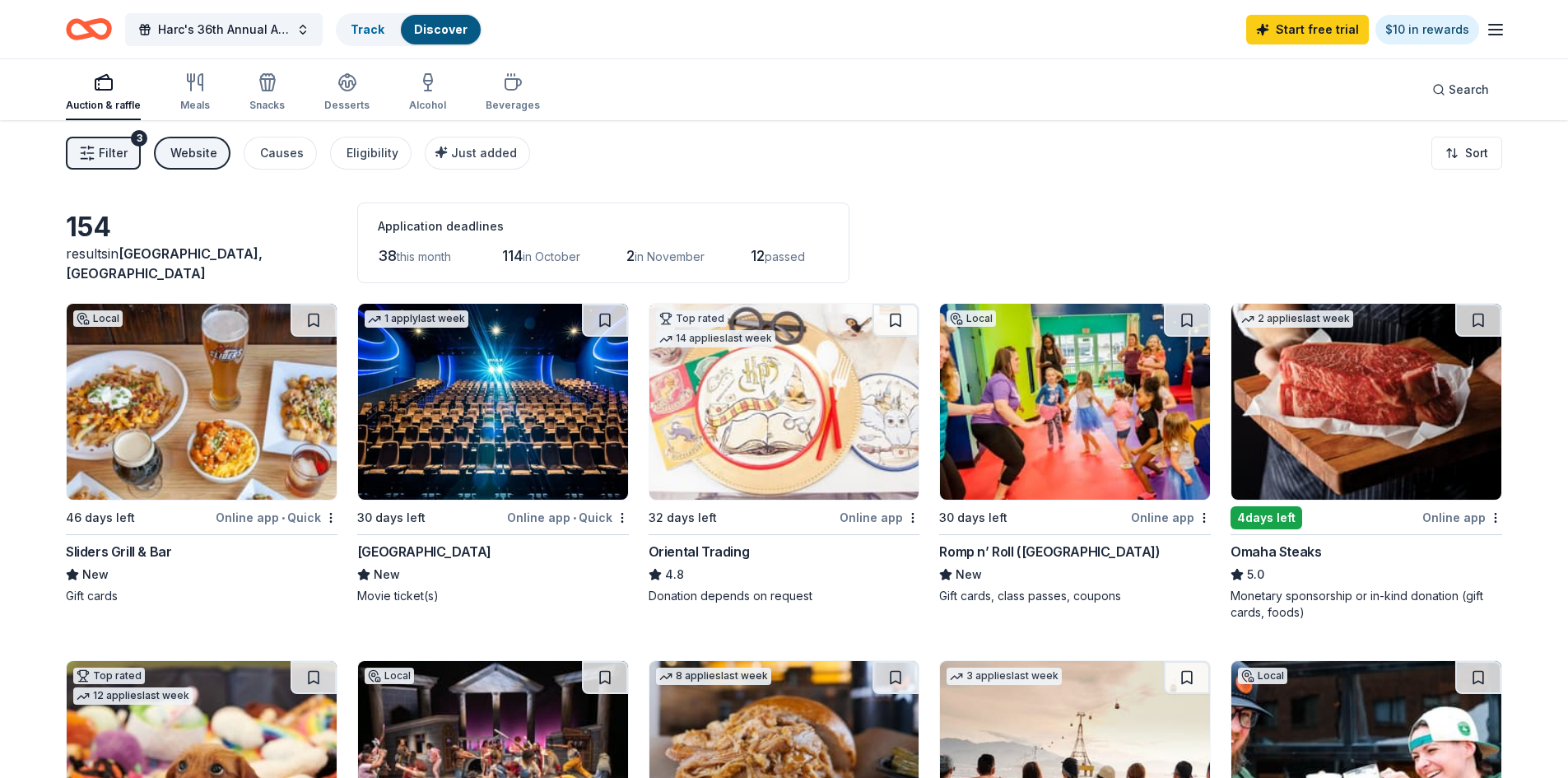
scroll to position [82, 0]
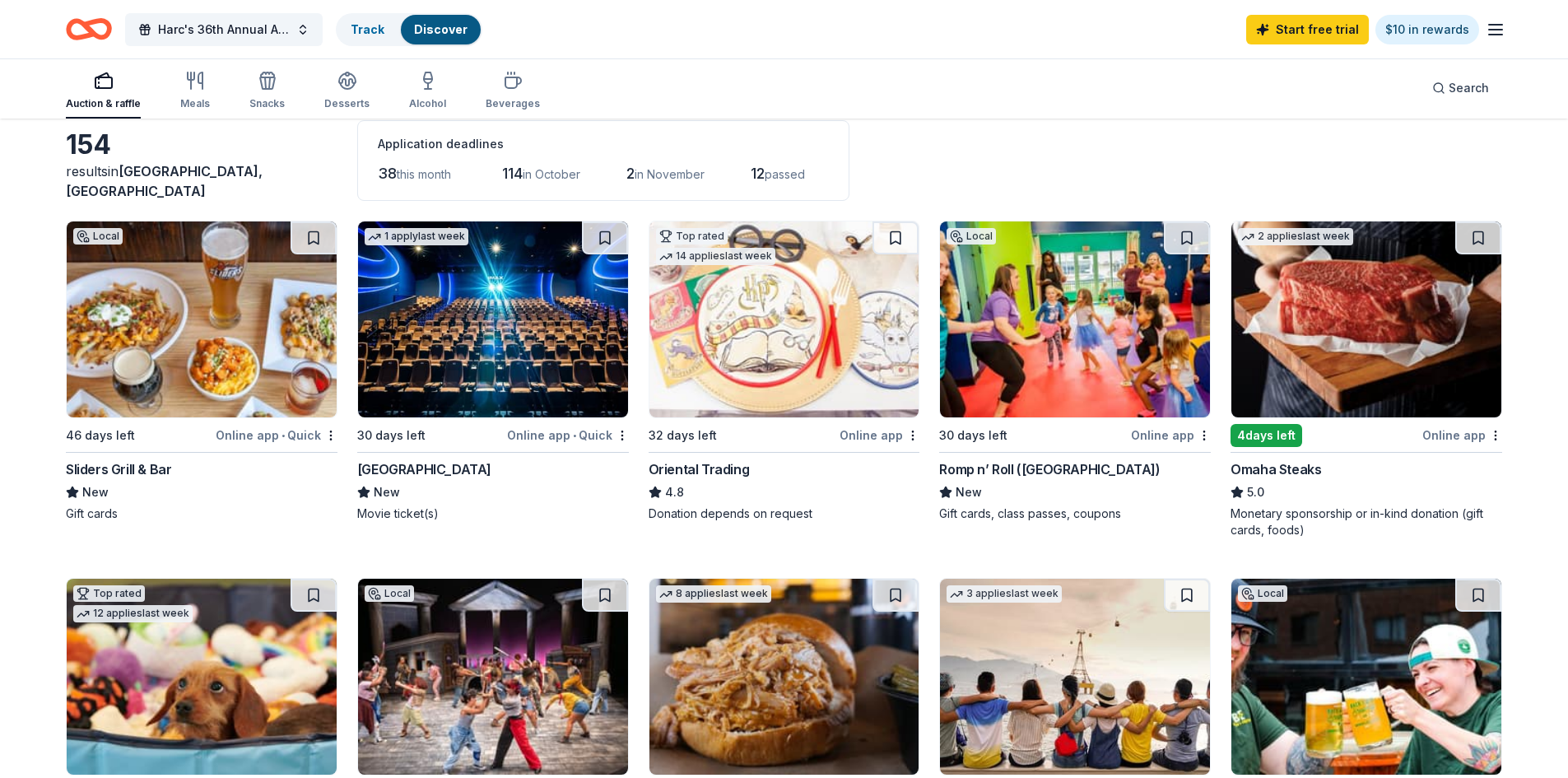
click at [541, 354] on img at bounding box center [493, 319] width 270 height 196
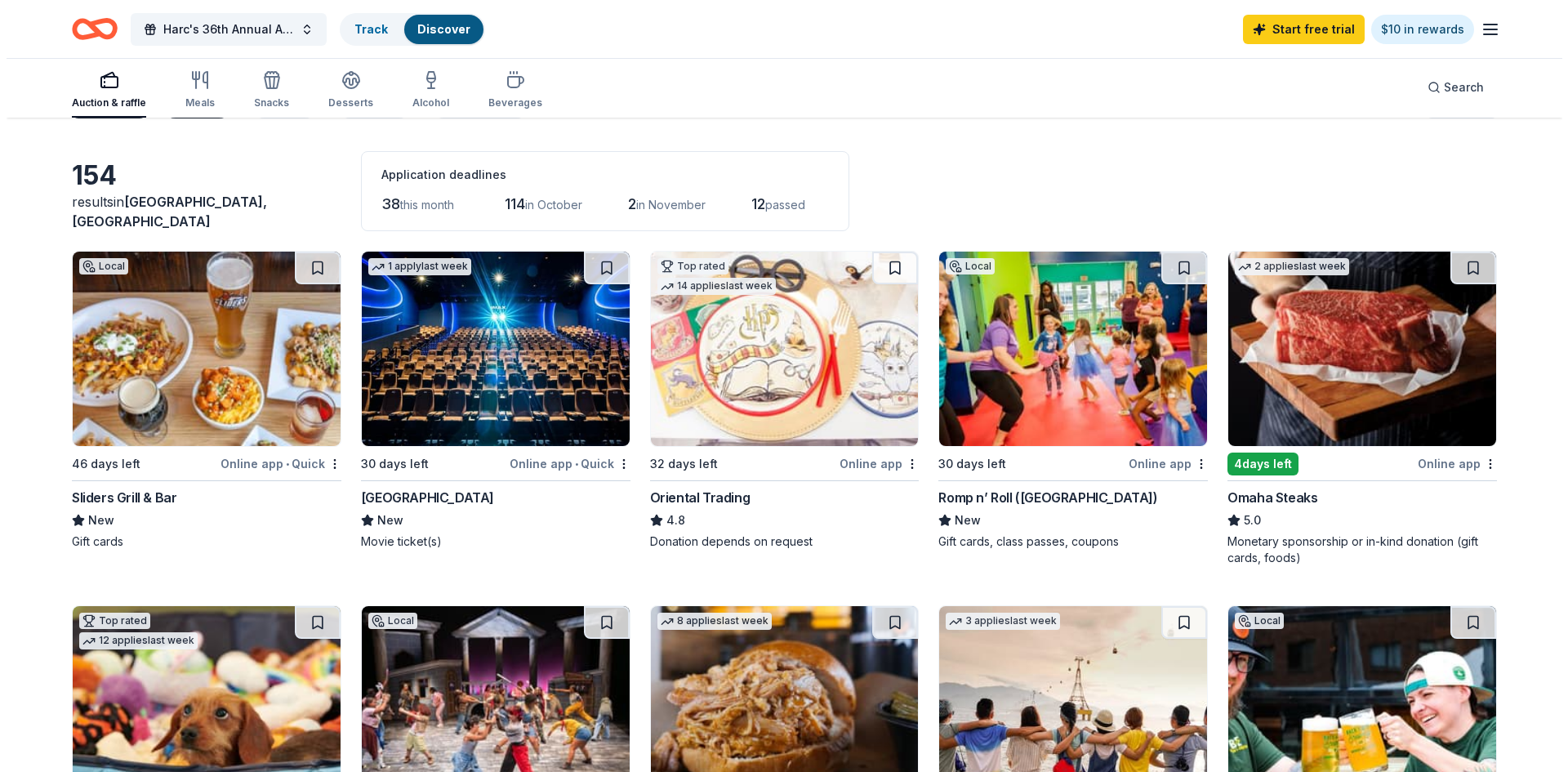
scroll to position [0, 0]
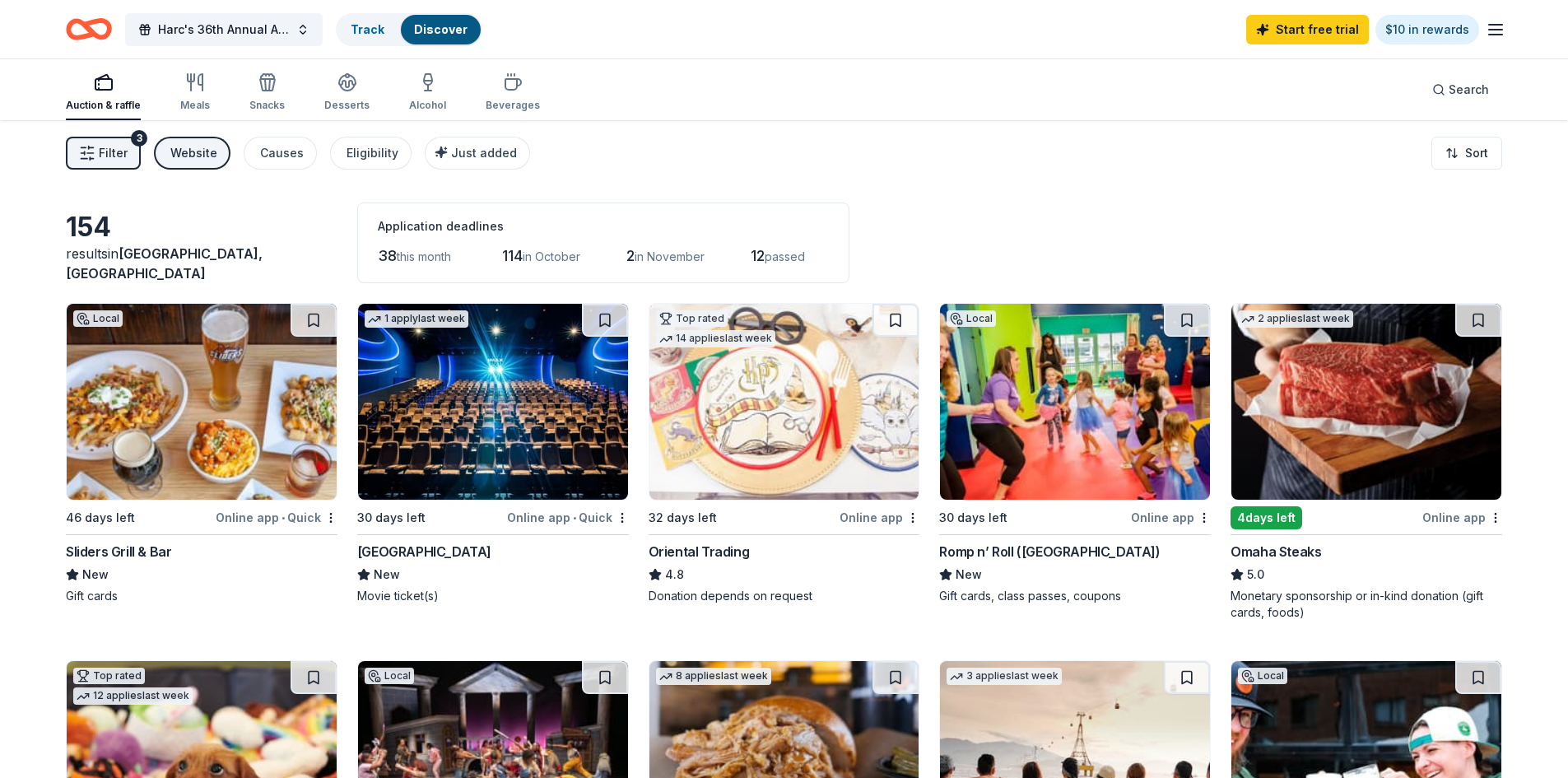
click at [103, 149] on span "Filter" at bounding box center [113, 153] width 29 height 20
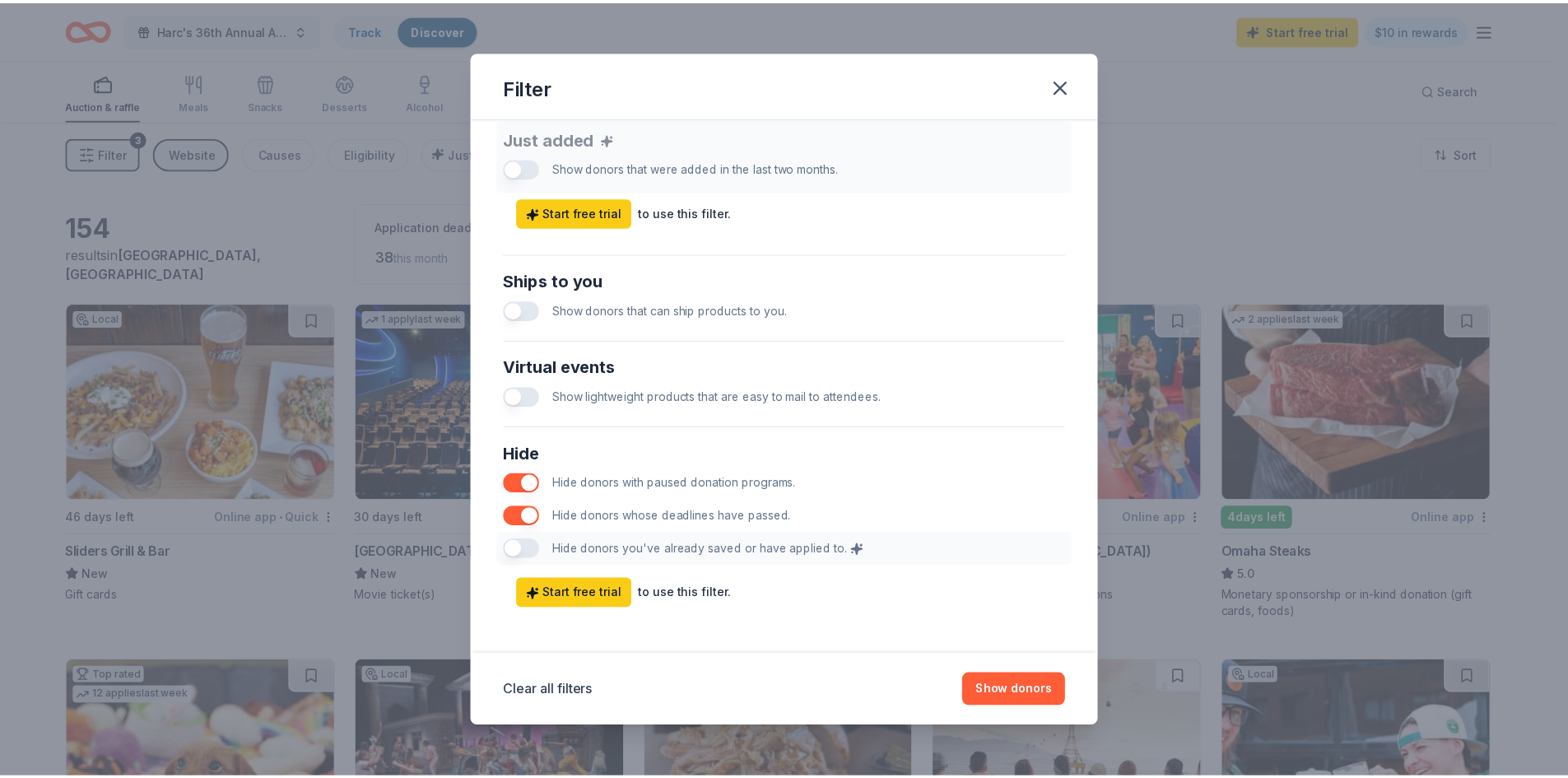
scroll to position [659, 0]
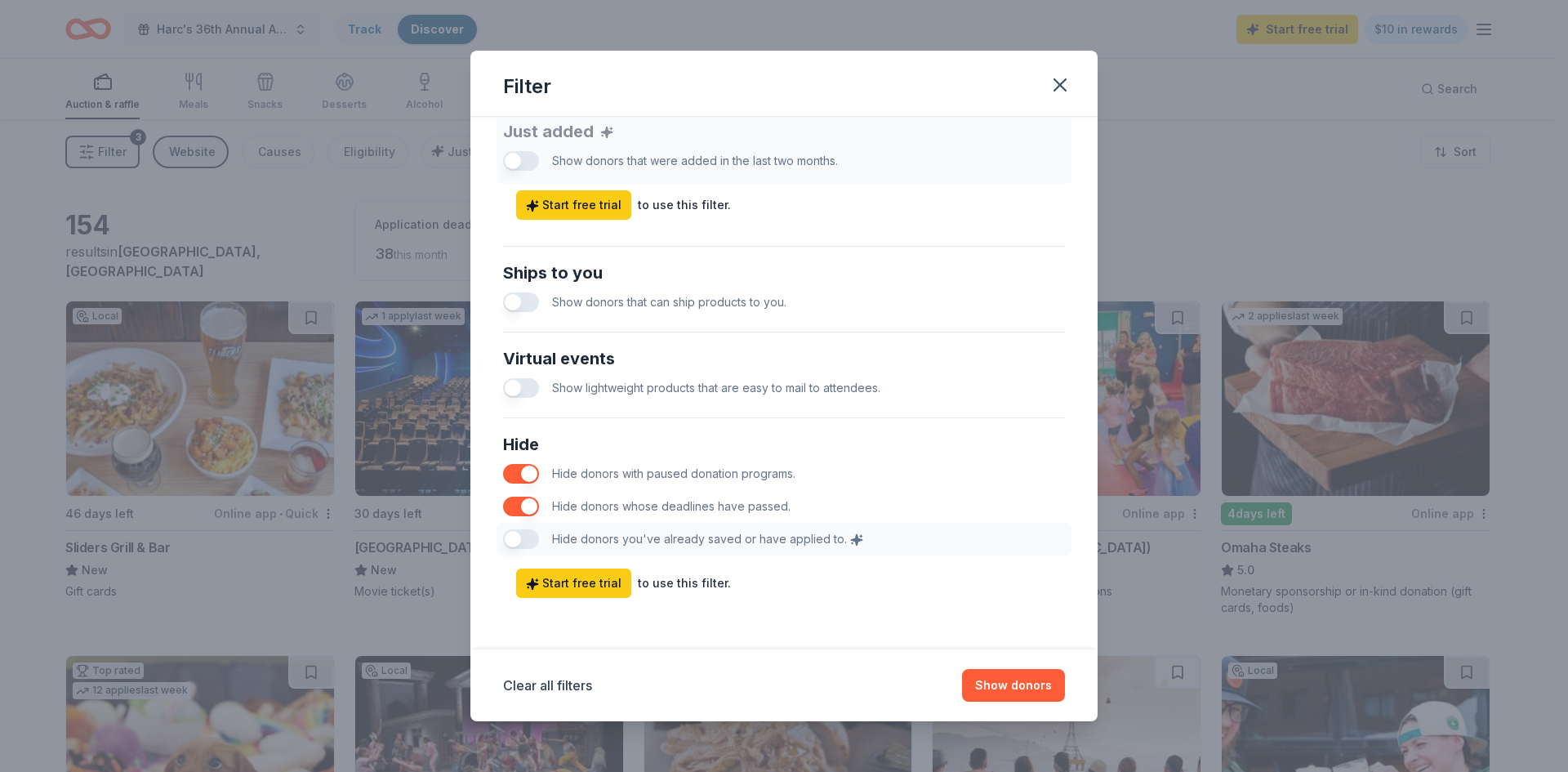
click at [527, 477] on button "button" at bounding box center [520, 474] width 36 height 19
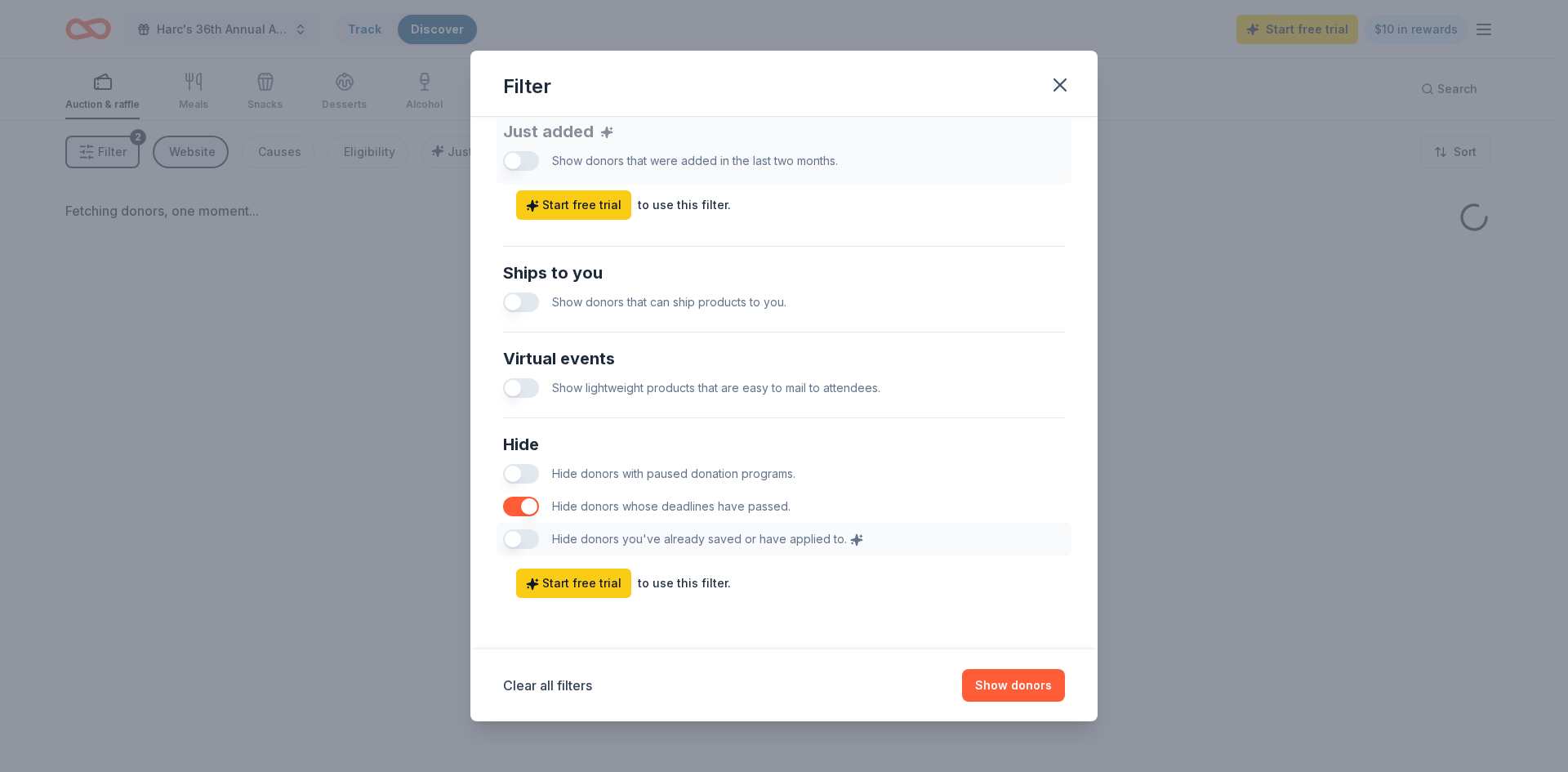
click at [527, 477] on button "button" at bounding box center [520, 474] width 36 height 19
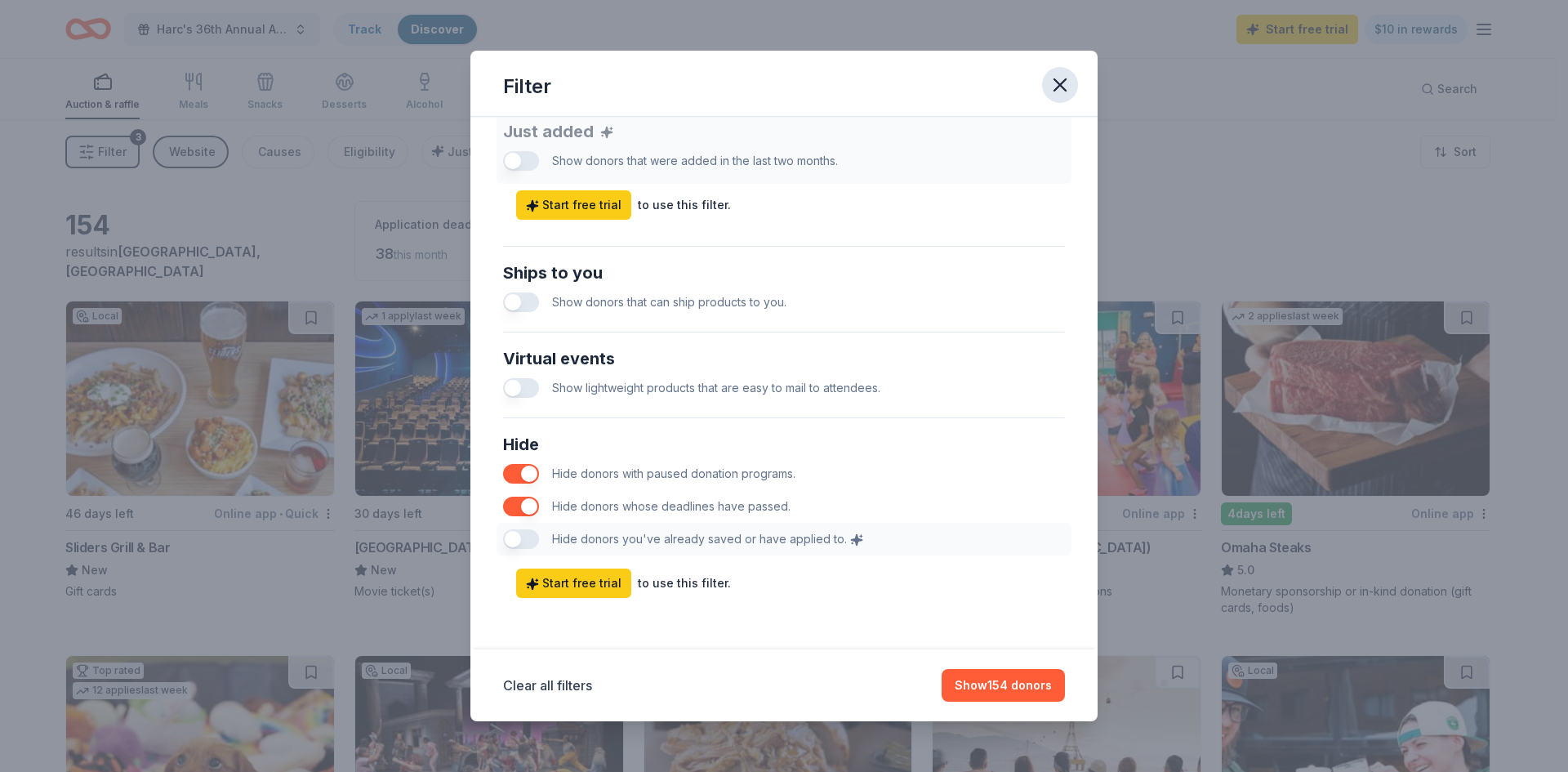
click at [1069, 80] on icon "button" at bounding box center [1061, 85] width 23 height 23
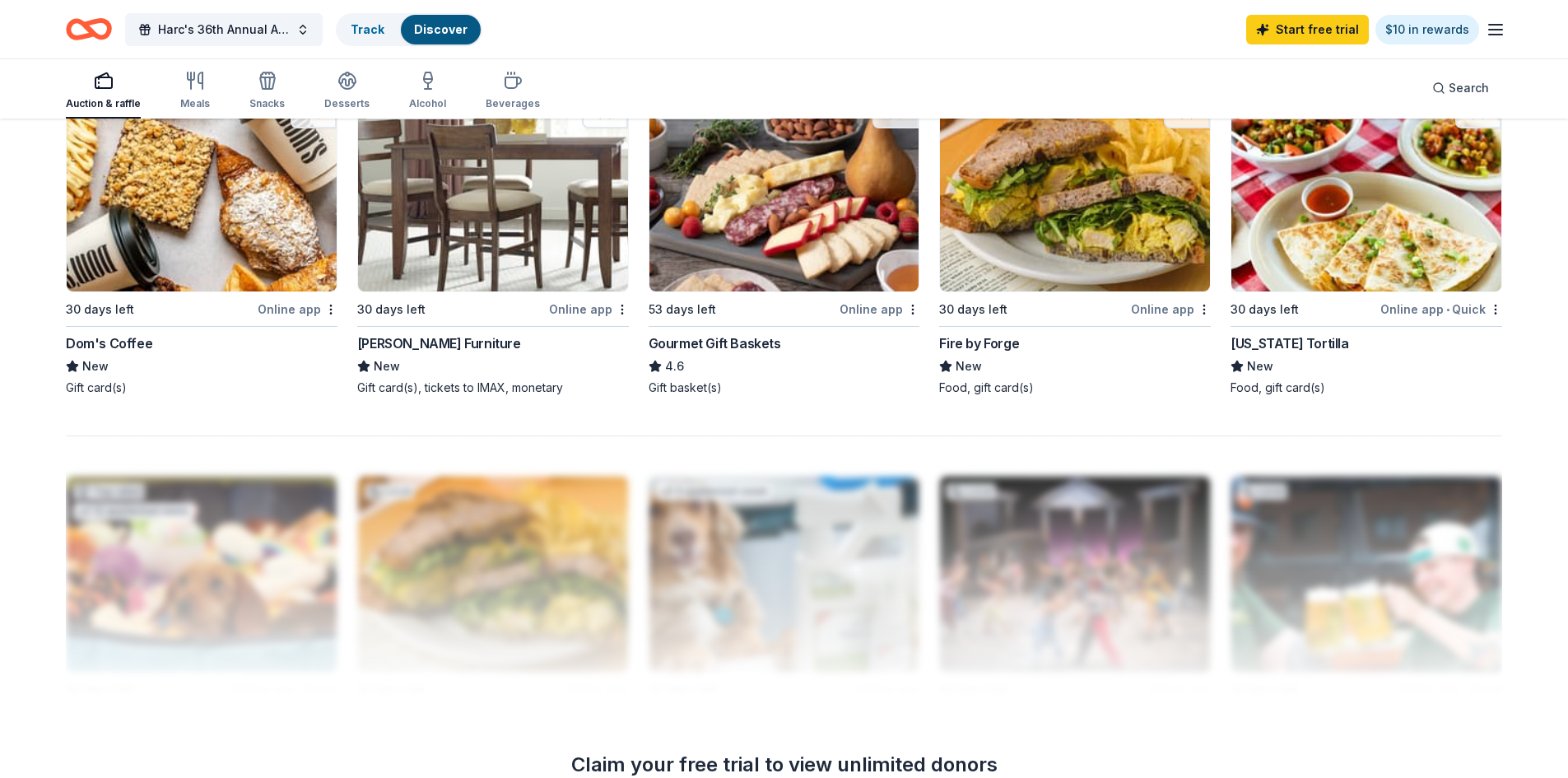
scroll to position [1482, 0]
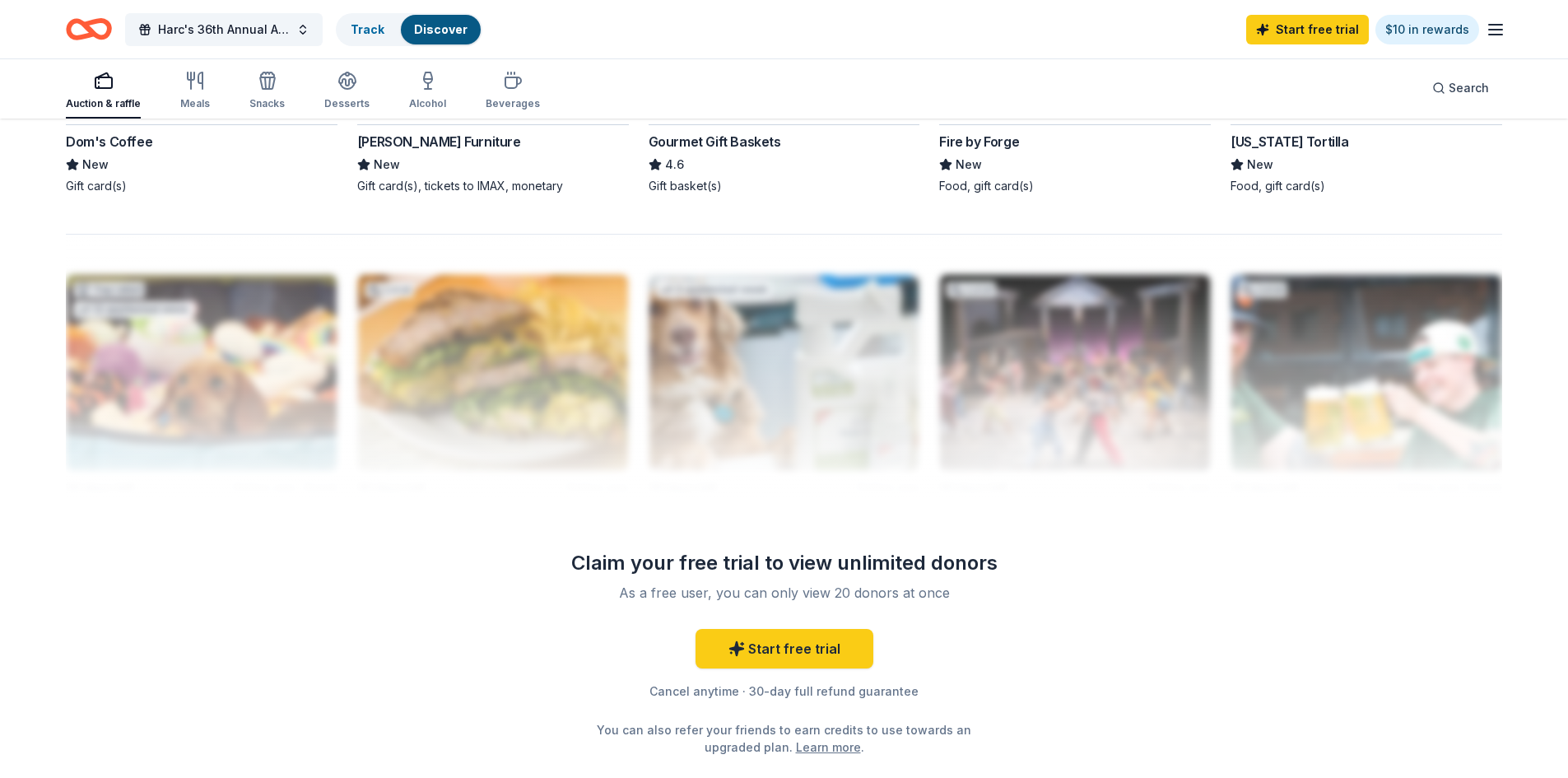
click at [1090, 352] on div at bounding box center [783, 365] width 1436 height 264
click at [821, 753] on link "Learn more" at bounding box center [828, 747] width 65 height 18
click at [780, 648] on link "Start free trial" at bounding box center [785, 648] width 178 height 39
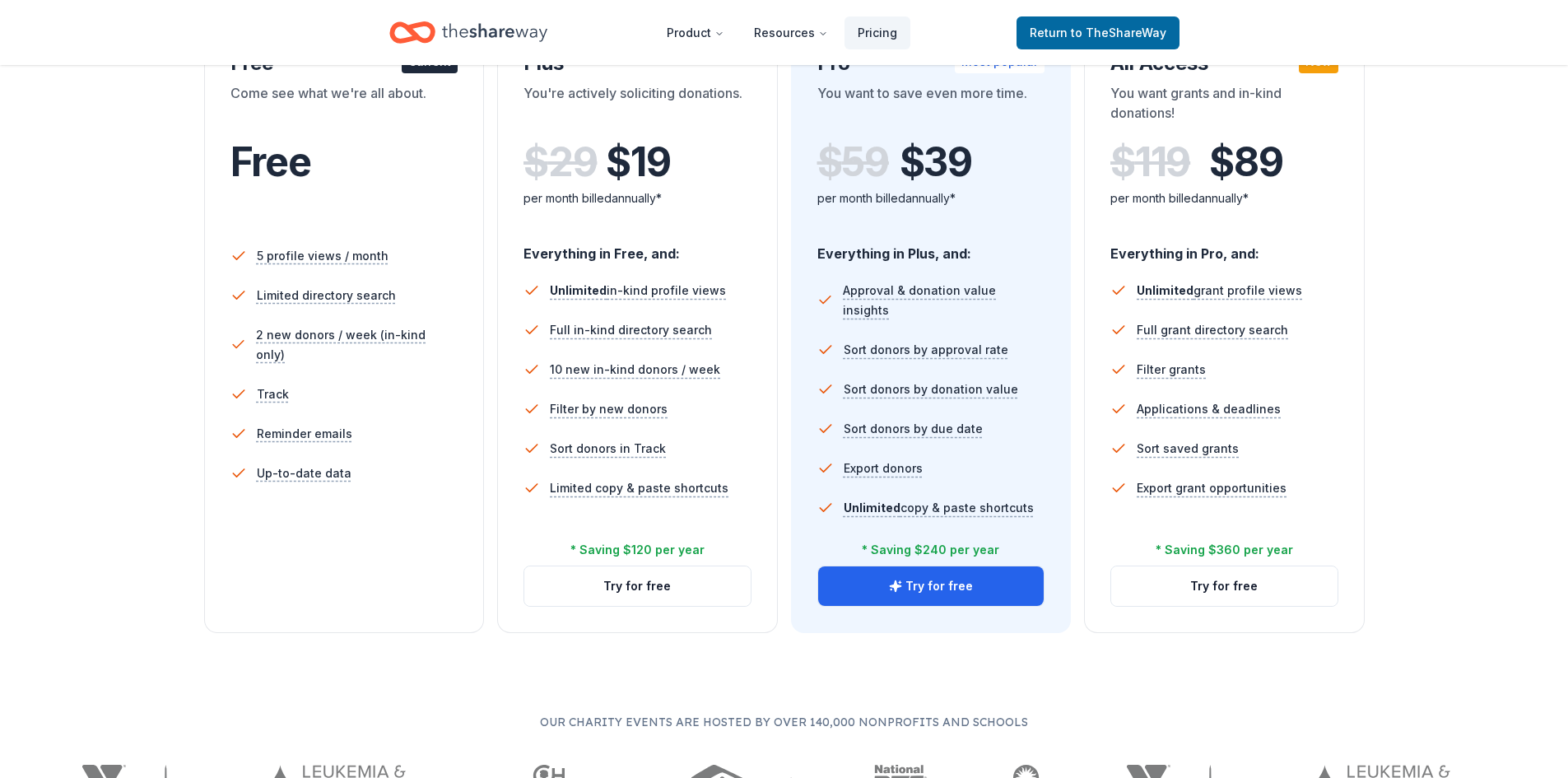
scroll to position [247, 0]
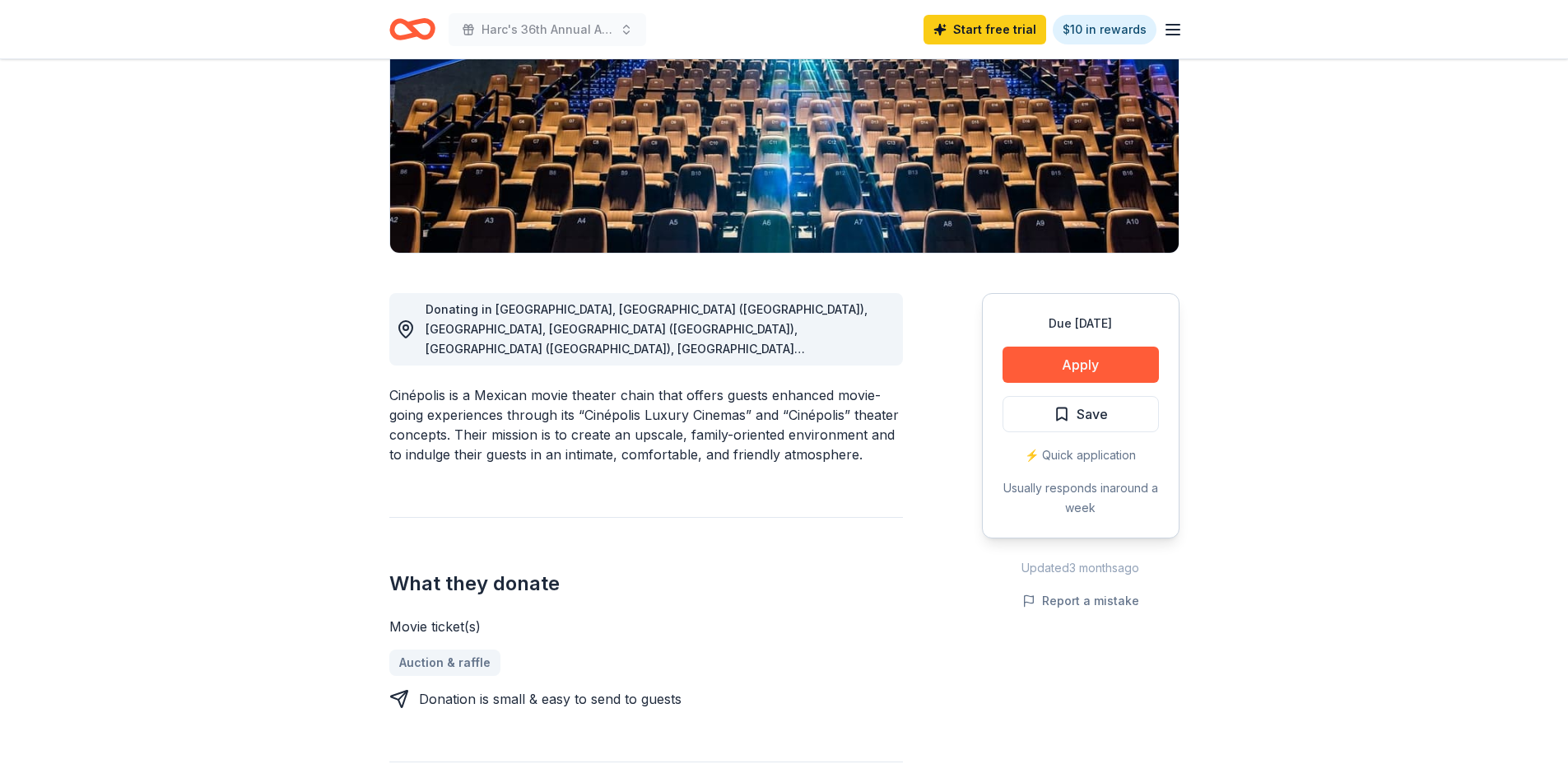
scroll to position [165, 0]
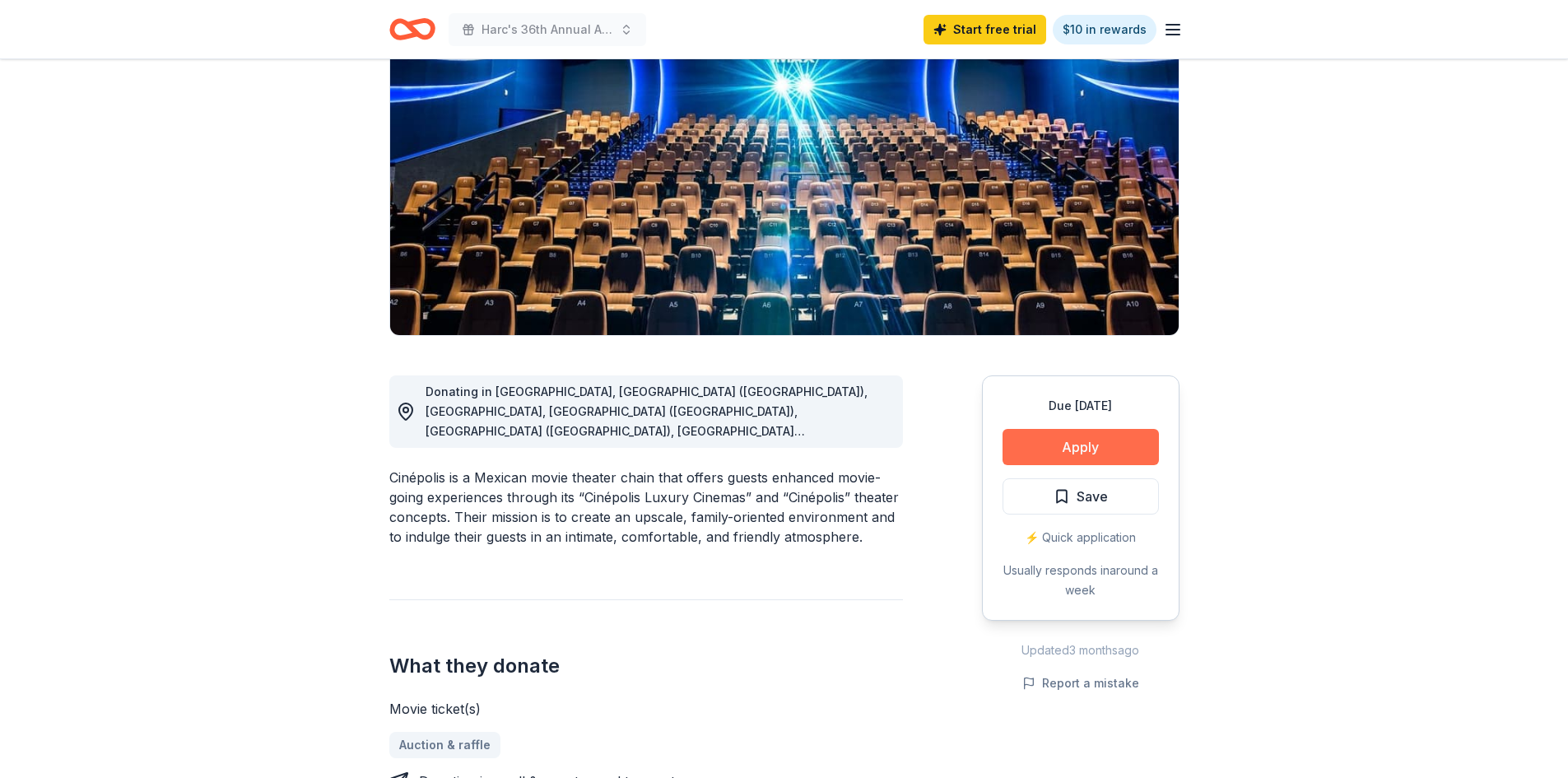
click at [1116, 459] on button "Apply" at bounding box center [1081, 446] width 156 height 36
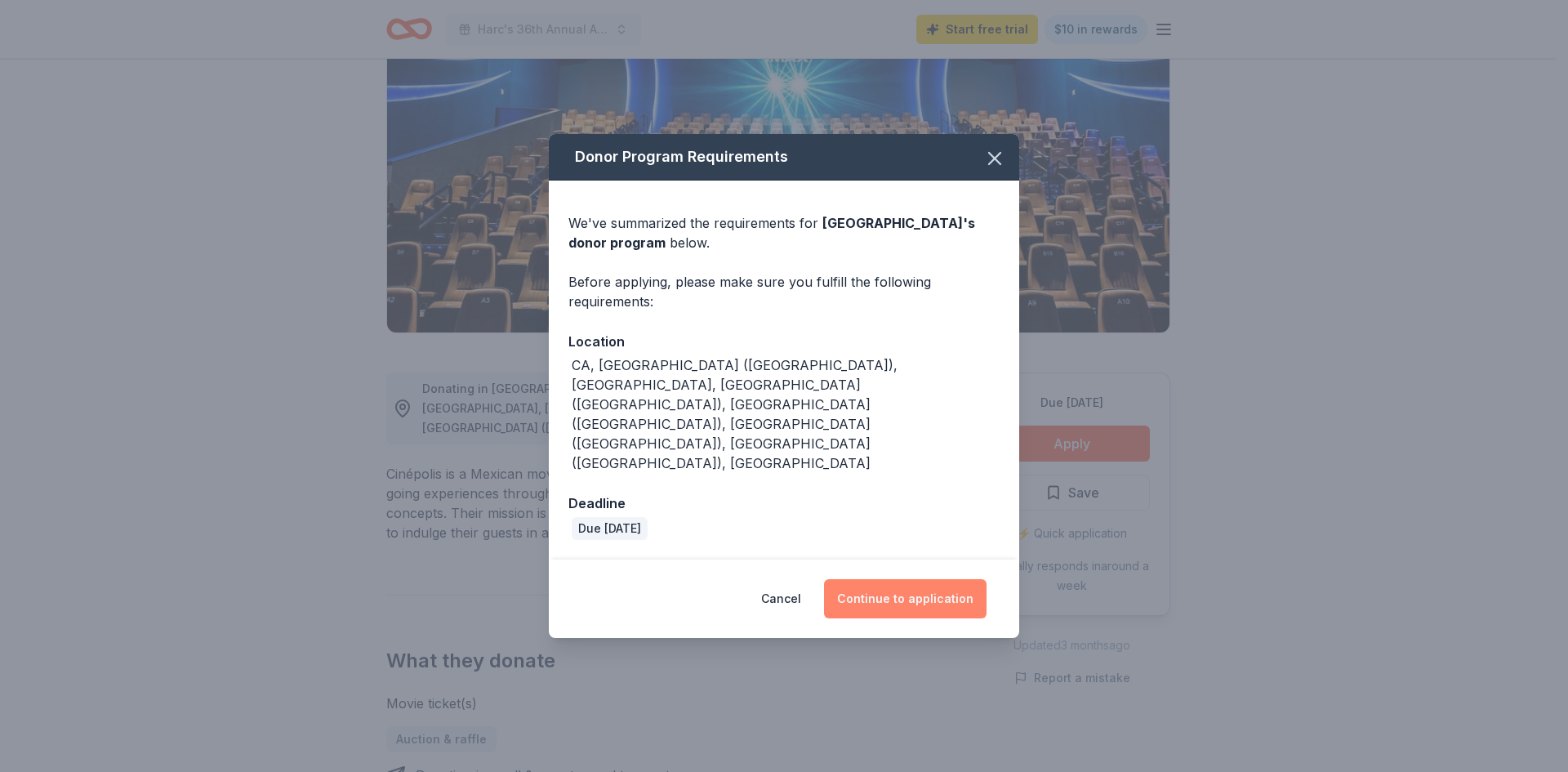
click at [921, 579] on button "Continue to application" at bounding box center [906, 599] width 163 height 39
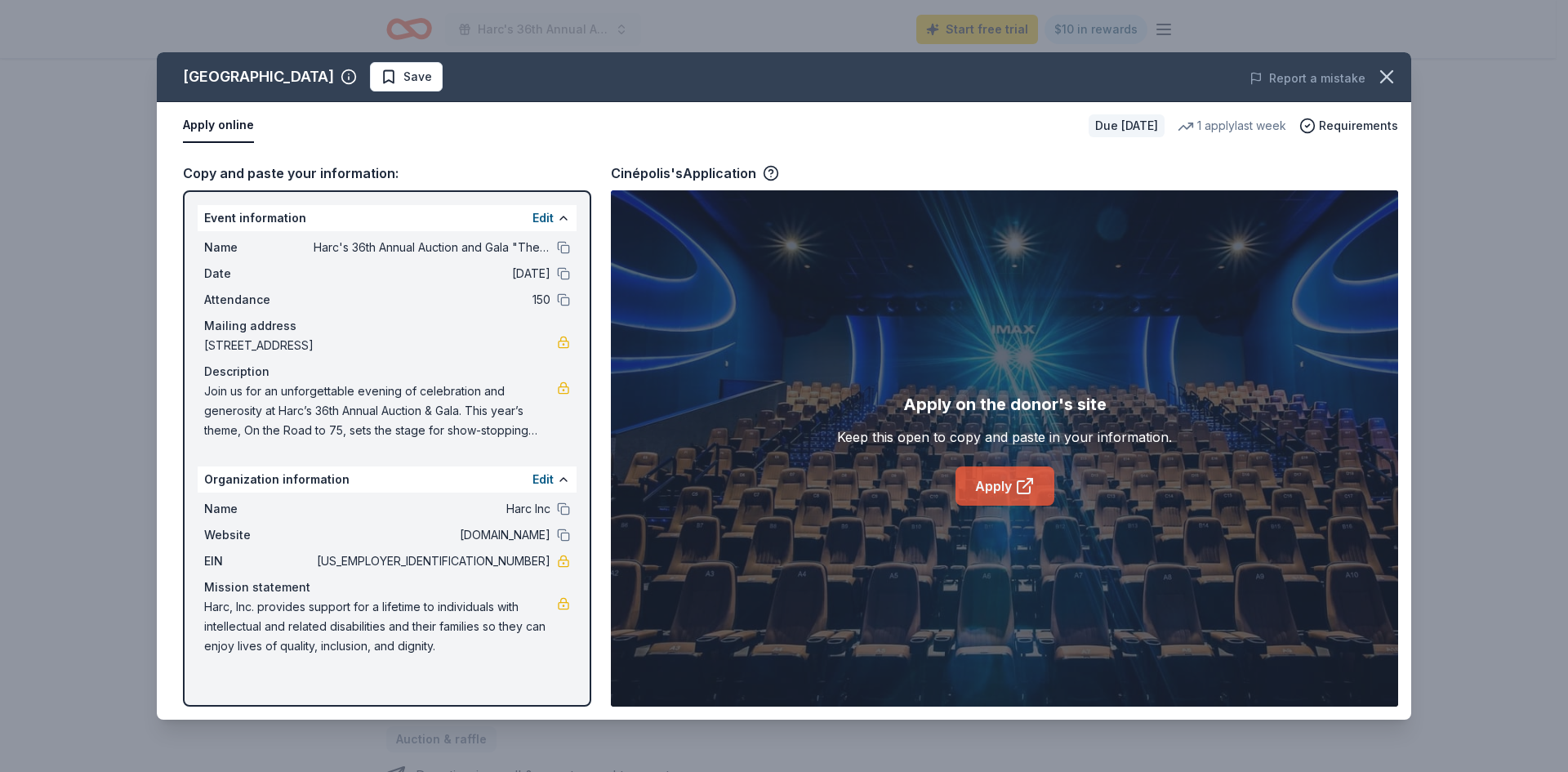
click at [1023, 487] on icon at bounding box center [1025, 486] width 19 height 19
click at [1377, 77] on icon "button" at bounding box center [1387, 77] width 23 height 23
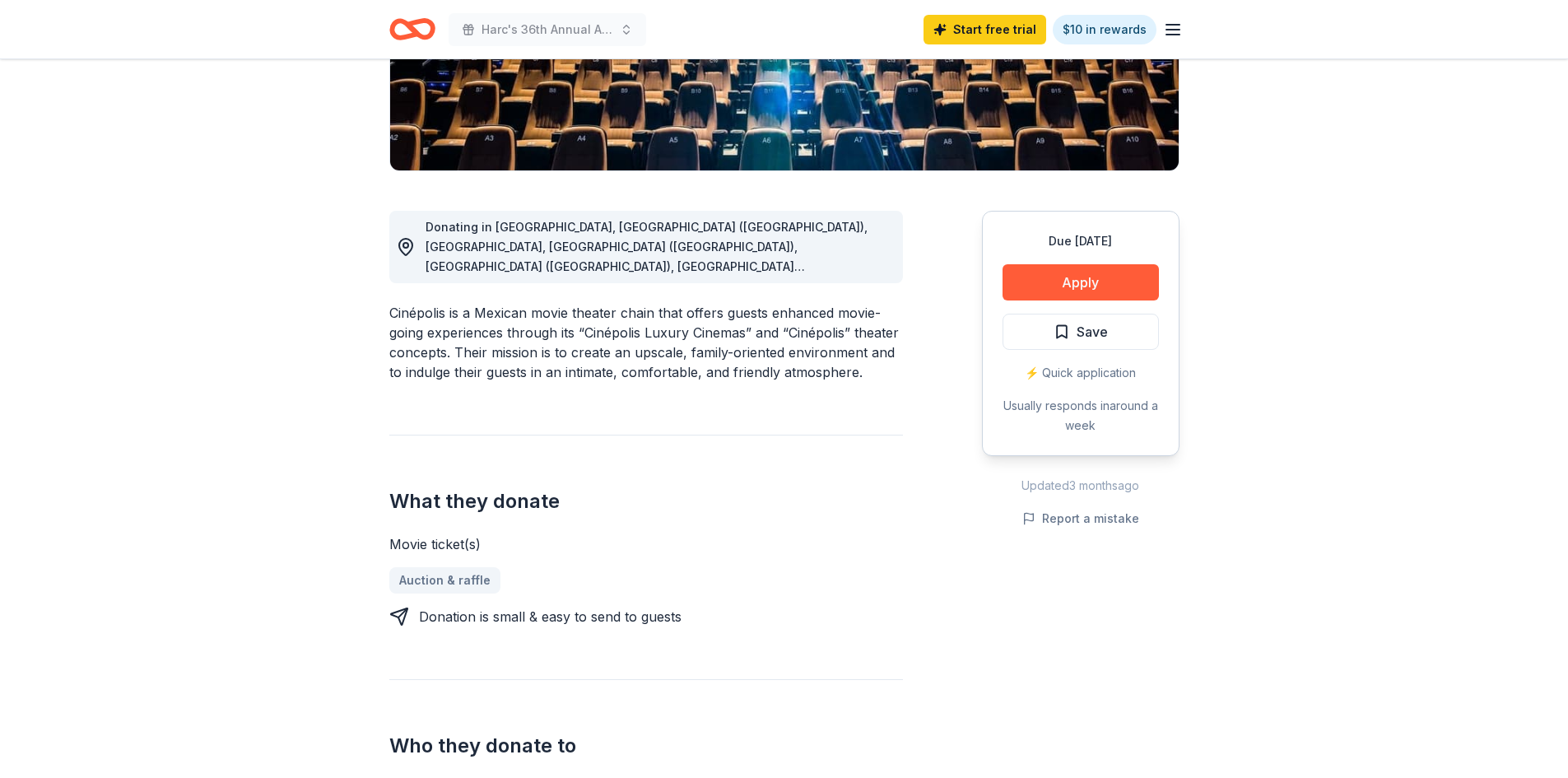
scroll to position [0, 0]
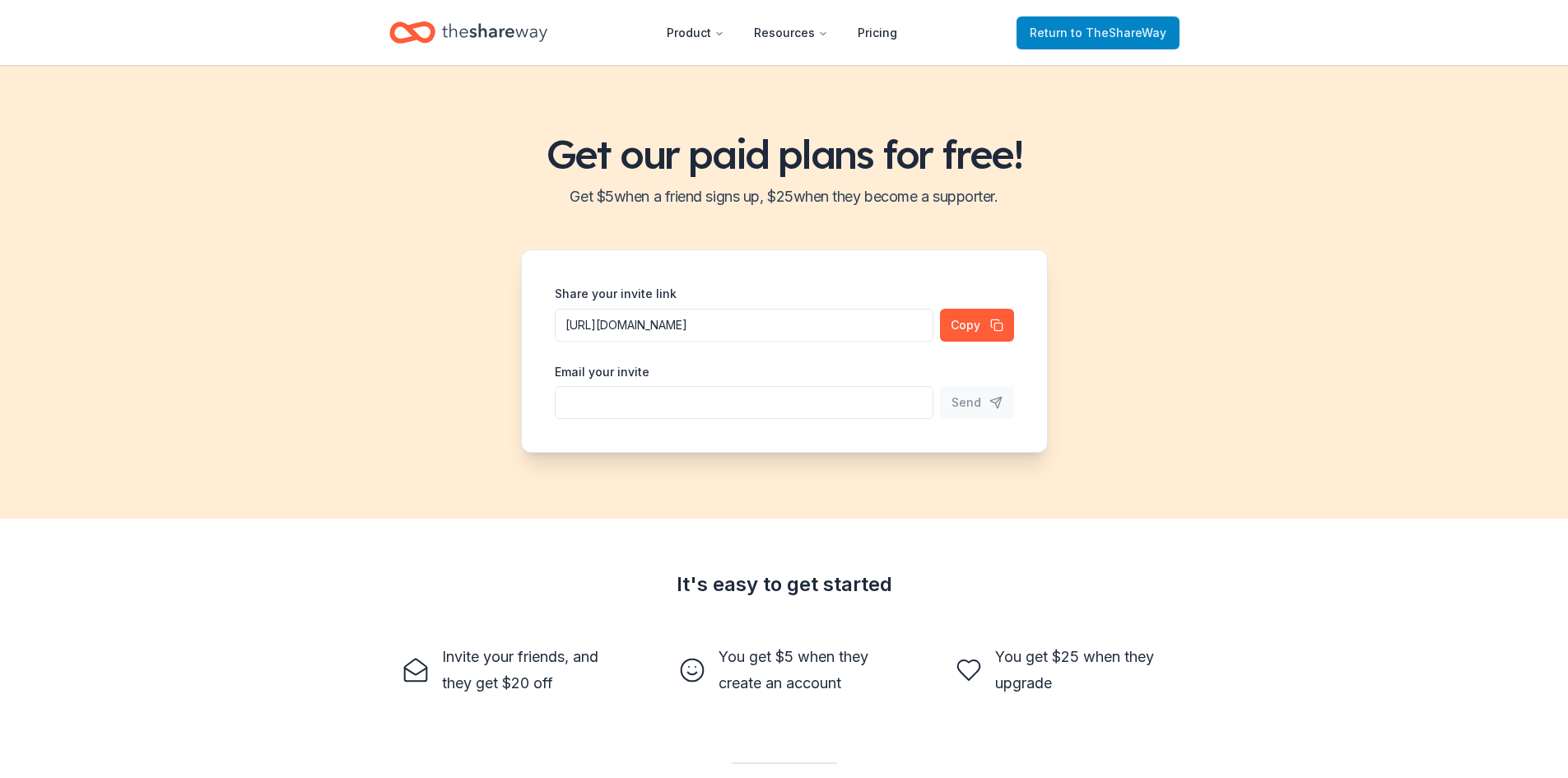
click at [1052, 28] on span "Return to TheShareWay" at bounding box center [1098, 33] width 137 height 20
